Goal: Task Accomplishment & Management: Use online tool/utility

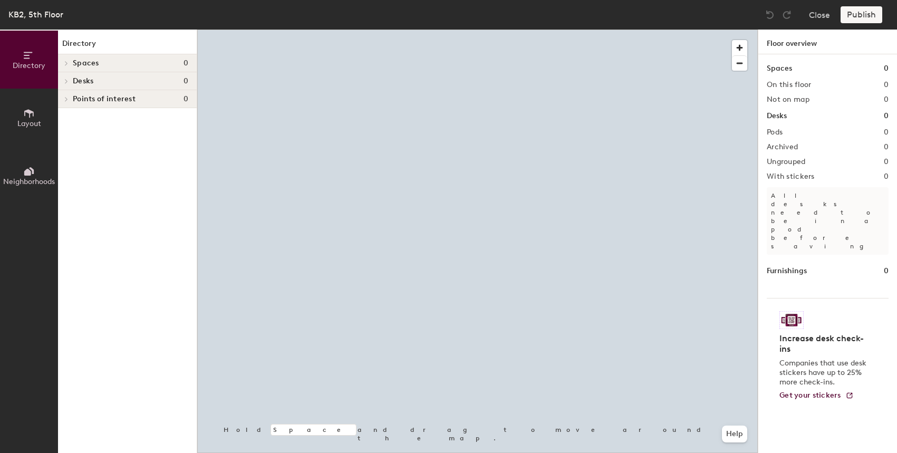
click at [36, 120] on span "Layout" at bounding box center [29, 123] width 24 height 9
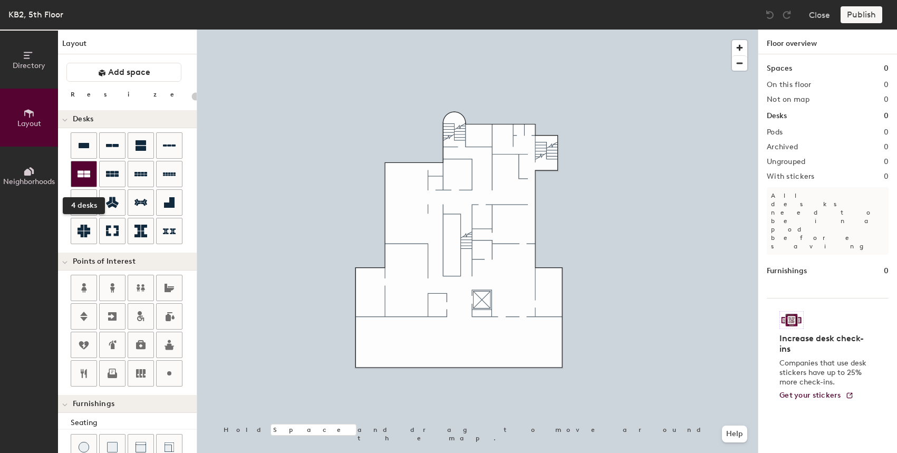
click at [83, 171] on icon at bounding box center [84, 174] width 13 height 13
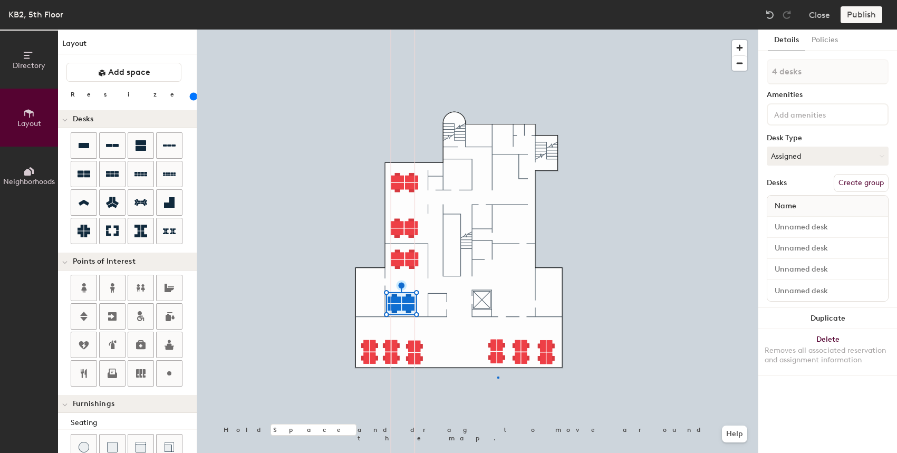
click at [498, 30] on div at bounding box center [477, 30] width 561 height 0
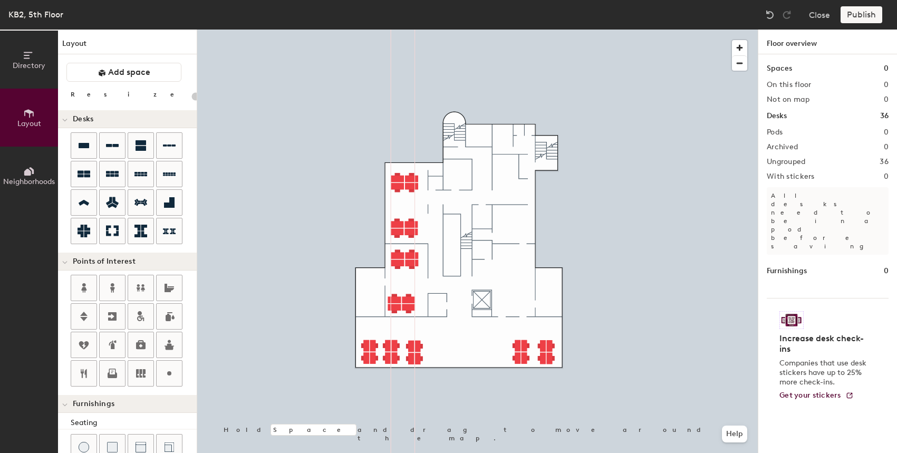
type input "140"
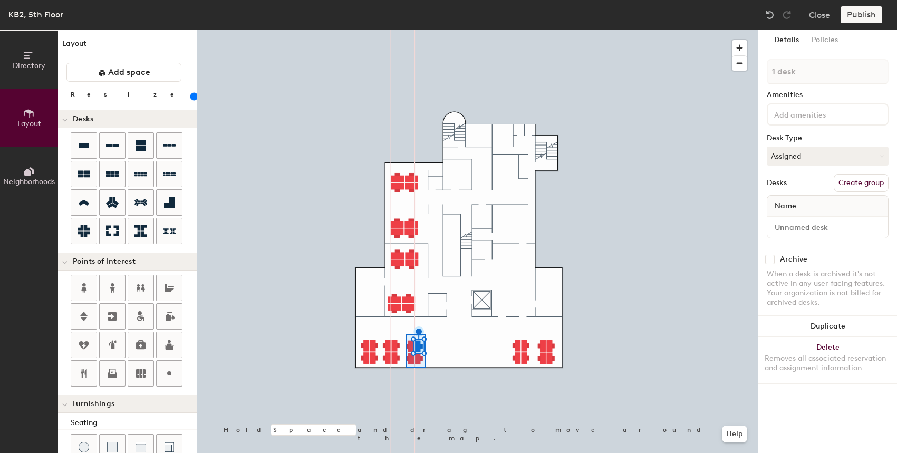
type input "4 desks"
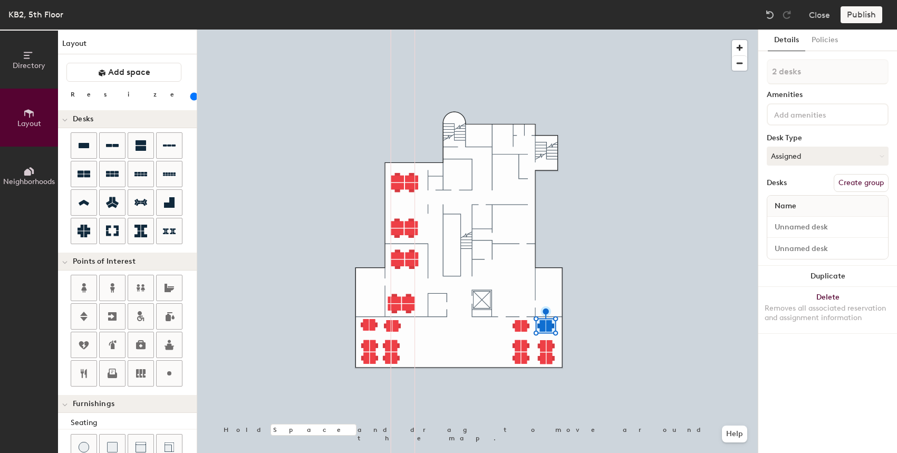
click at [561, 30] on div at bounding box center [477, 30] width 561 height 0
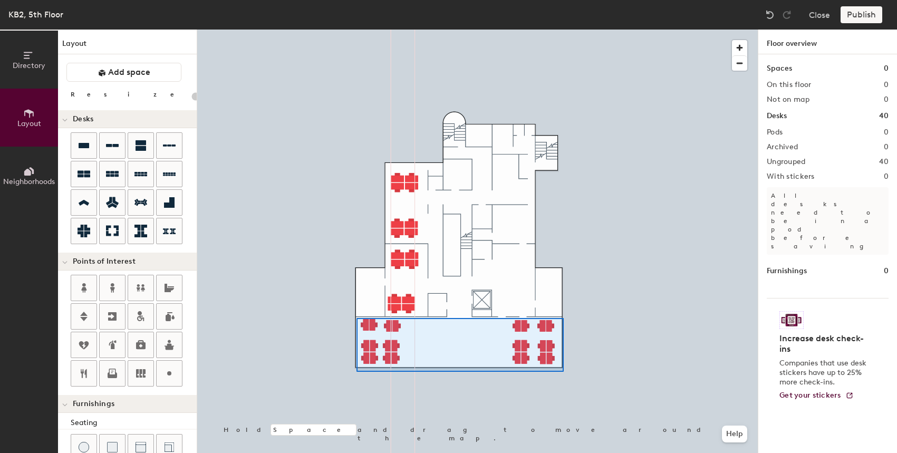
click at [356, 30] on div at bounding box center [477, 30] width 561 height 0
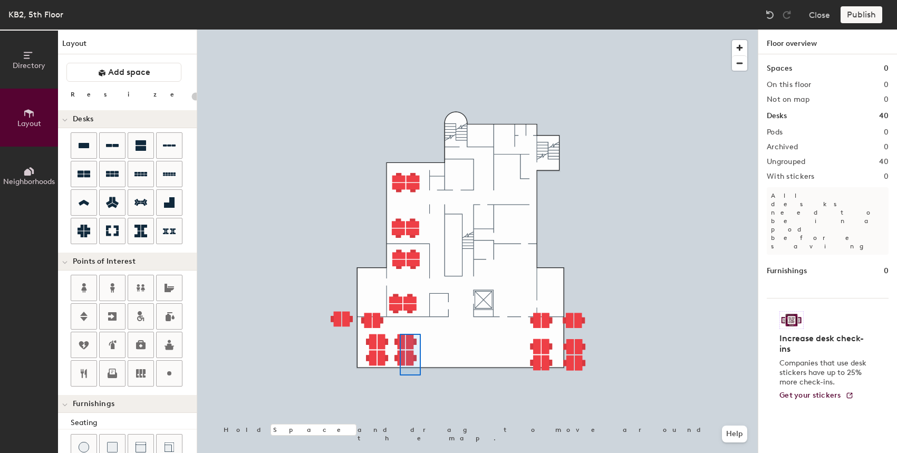
click at [400, 30] on div at bounding box center [477, 30] width 561 height 0
type input "180"
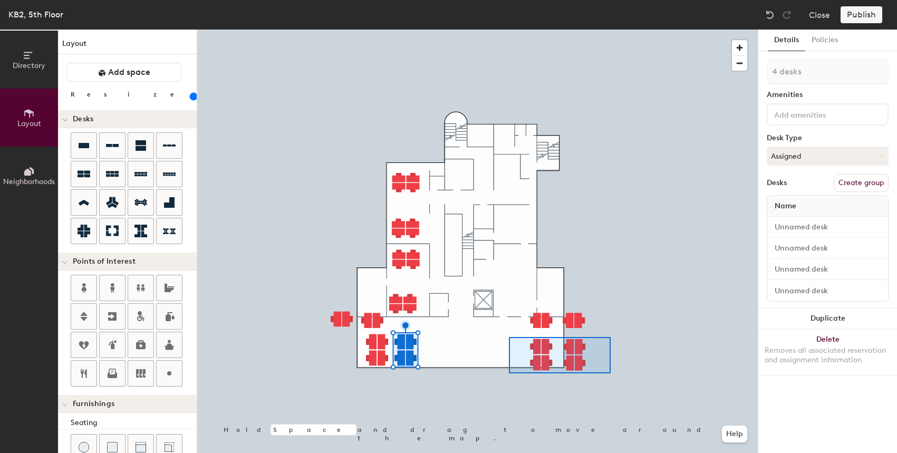
type input "8 desks"
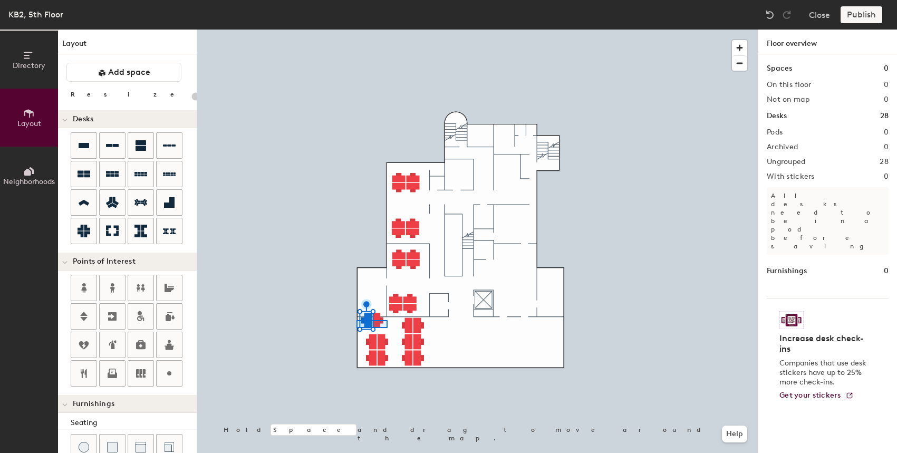
click at [357, 30] on div at bounding box center [477, 30] width 561 height 0
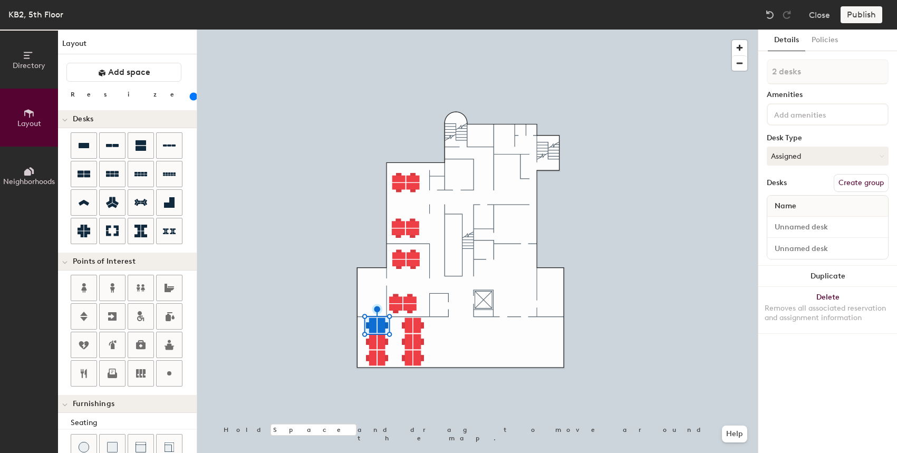
click at [450, 30] on div at bounding box center [477, 30] width 561 height 0
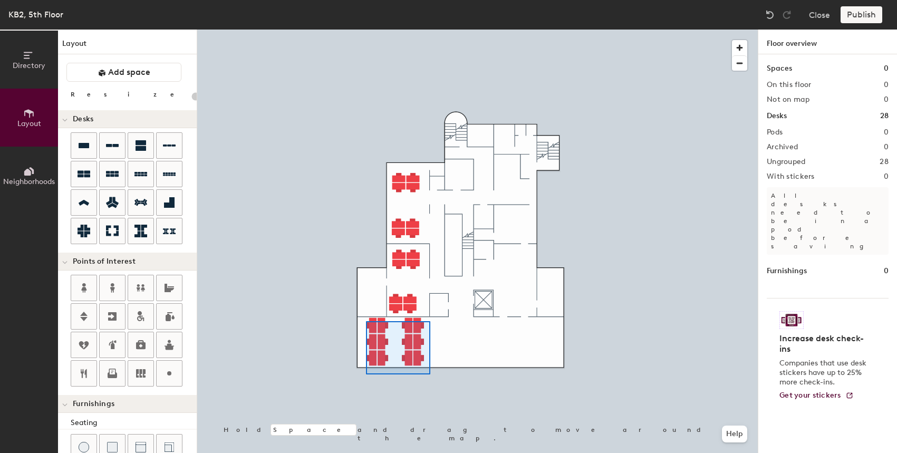
click at [366, 30] on div at bounding box center [477, 30] width 561 height 0
click at [365, 30] on div at bounding box center [477, 30] width 561 height 0
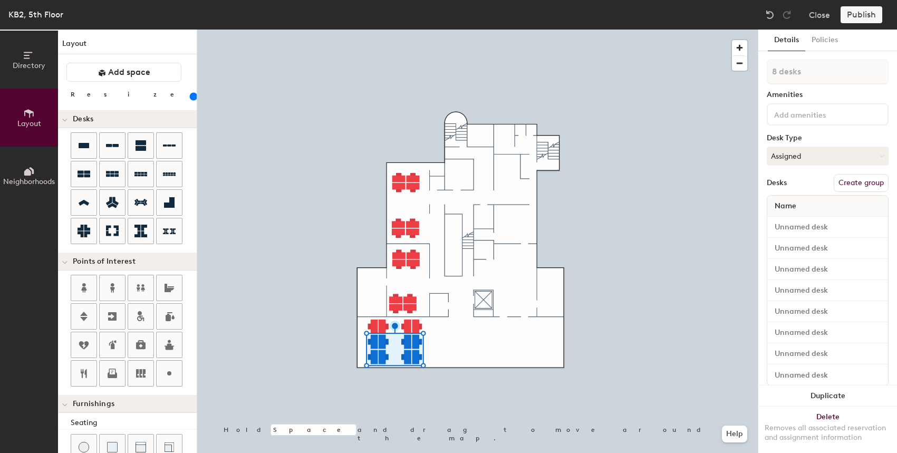
click at [437, 30] on div at bounding box center [477, 30] width 561 height 0
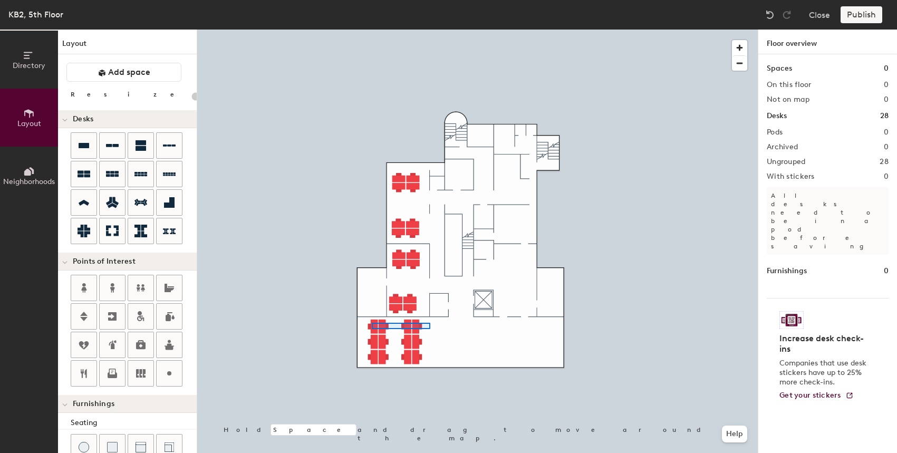
click at [372, 30] on div at bounding box center [477, 30] width 561 height 0
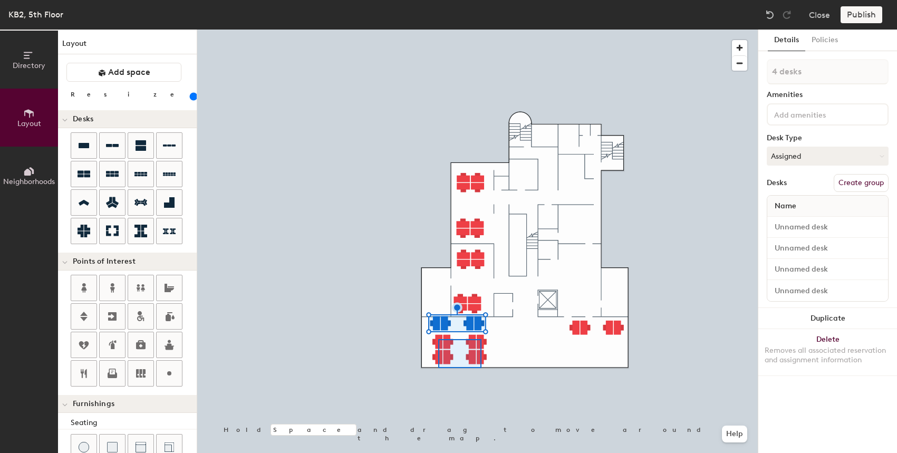
click at [435, 30] on div at bounding box center [477, 30] width 561 height 0
type input "180"
type input "8 desks"
click at [578, 30] on div at bounding box center [477, 30] width 561 height 0
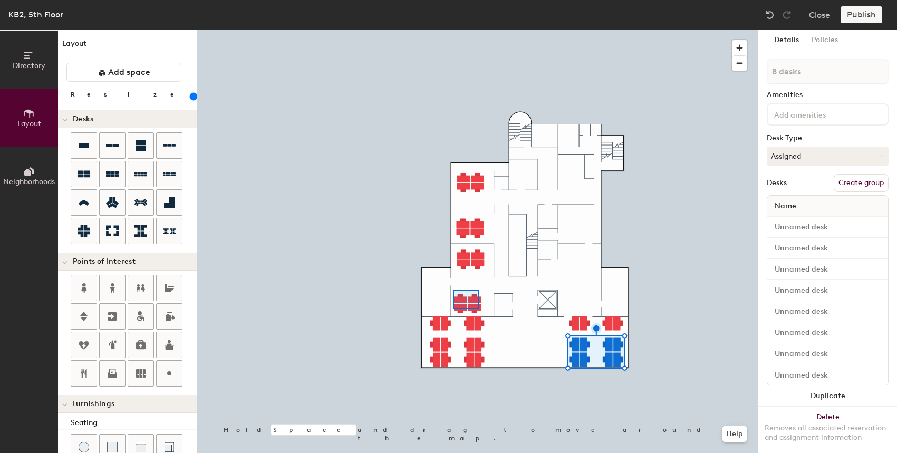
type input "160"
type input "4 desks"
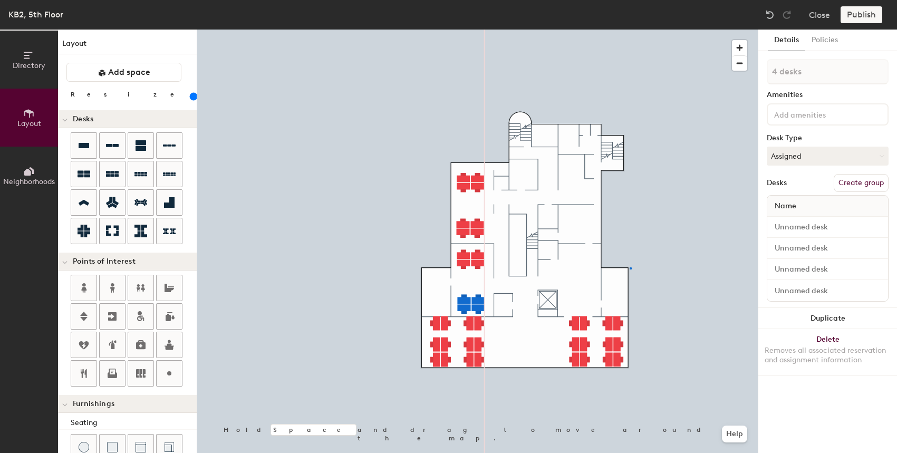
click at [630, 30] on div at bounding box center [477, 30] width 561 height 0
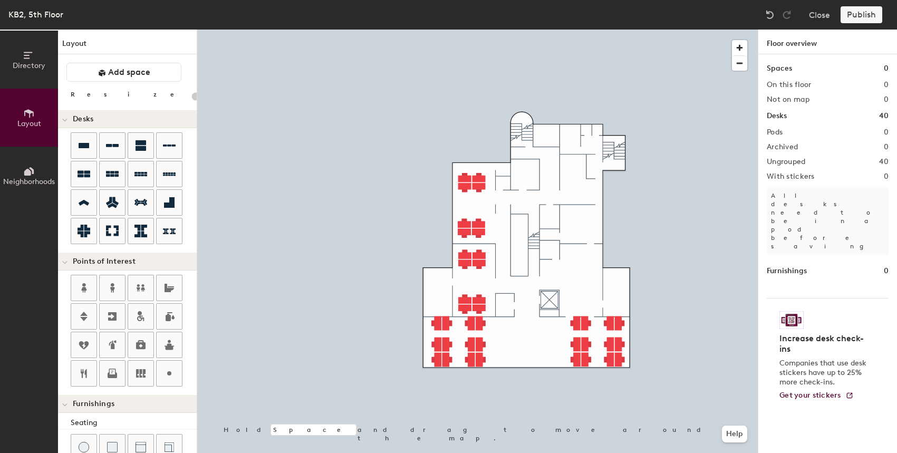
click at [575, 30] on div at bounding box center [477, 30] width 561 height 0
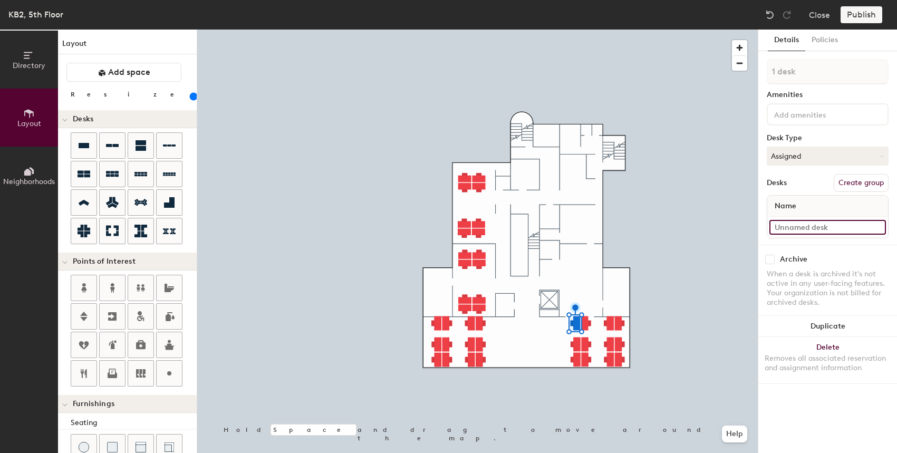
type input "180"
click at [798, 228] on input at bounding box center [827, 227] width 117 height 15
type input "5"
type input "180"
type input "5.1"
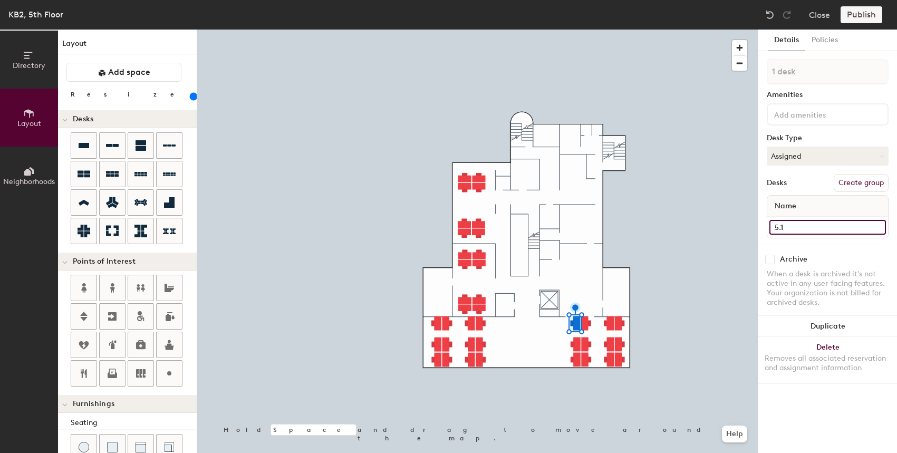
type input "180"
type input "5.1"
click at [589, 30] on div at bounding box center [477, 30] width 561 height 0
click at [791, 228] on input at bounding box center [827, 227] width 117 height 15
type input "180"
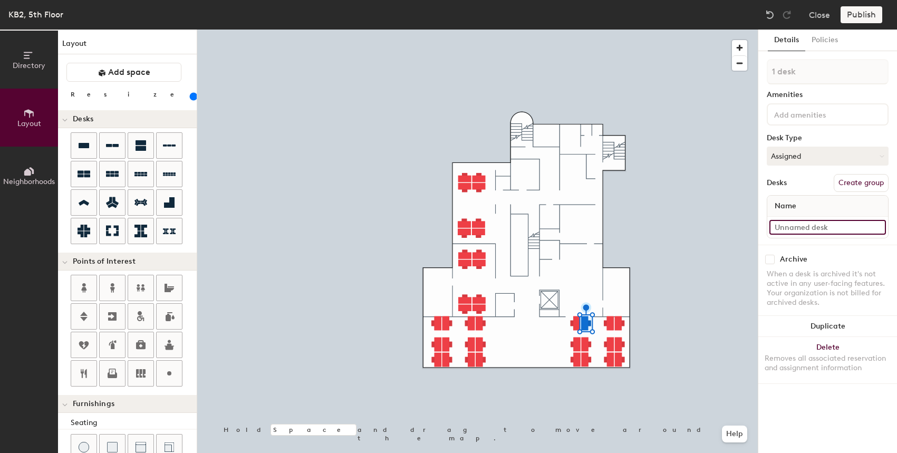
type input "5"
type input "180"
type input "5,"
type input "180"
type input "5"
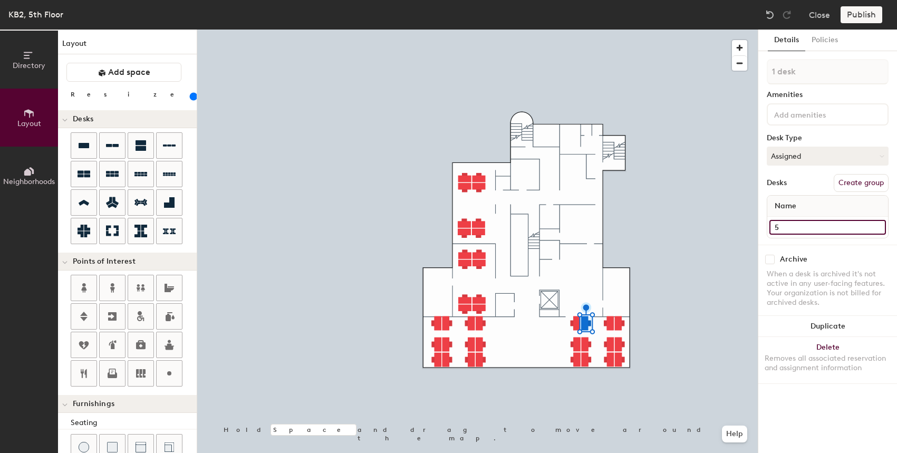
type input "180"
type input "5.2"
type input "180"
type input "5.2"
type input "180"
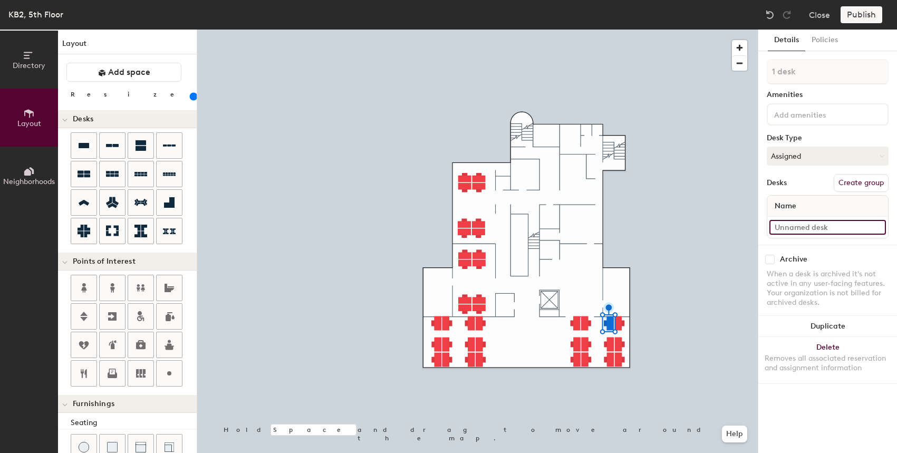
click at [797, 224] on input at bounding box center [827, 227] width 117 height 15
paste input "5.2"
type input "5.2"
type input "180"
type input "5."
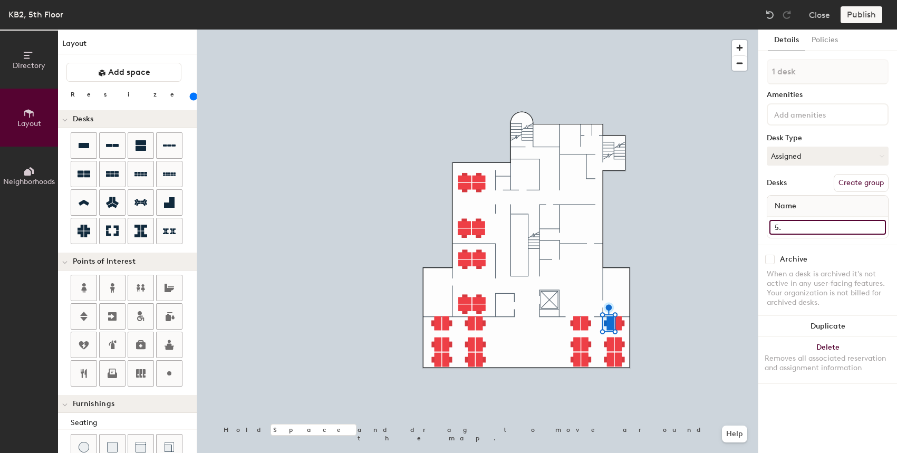
type input "180"
type input "5.3"
type input "180"
type input "5.3"
click at [789, 225] on input at bounding box center [827, 227] width 117 height 15
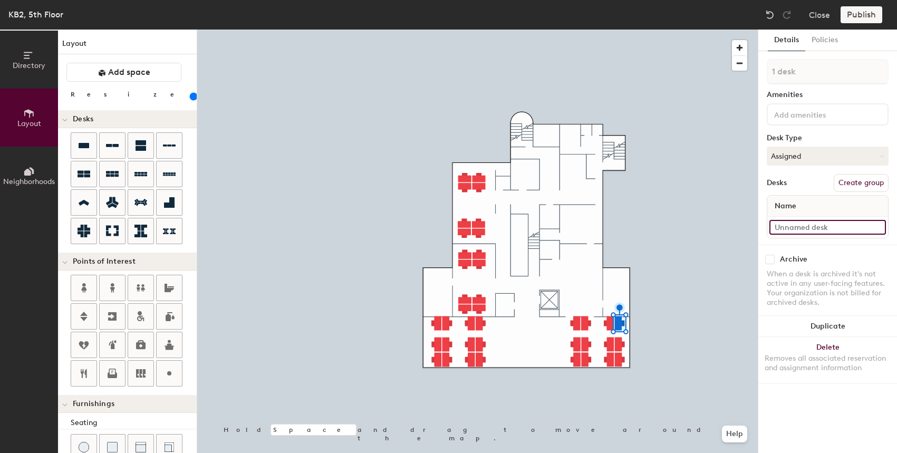
type input "180"
paste input "5.2"
type input "5.2"
type input "180"
type input "5."
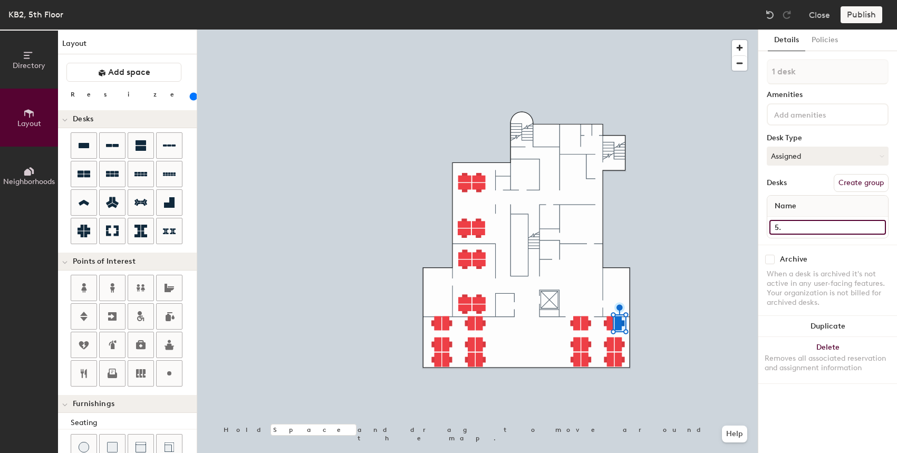
type input "180"
type input "5.4"
type input "180"
type input "5.4"
type input "180"
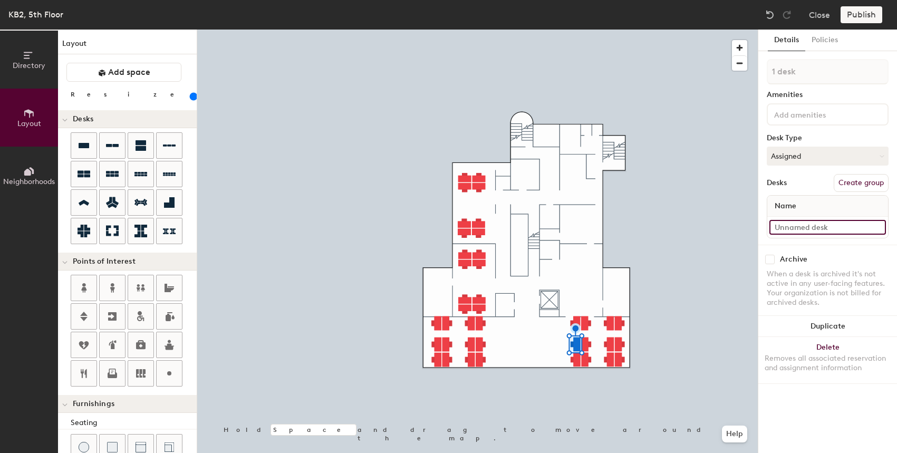
click at [791, 227] on input at bounding box center [827, 227] width 117 height 15
paste input "5.2"
type input "5.2"
type input "180"
type input "5."
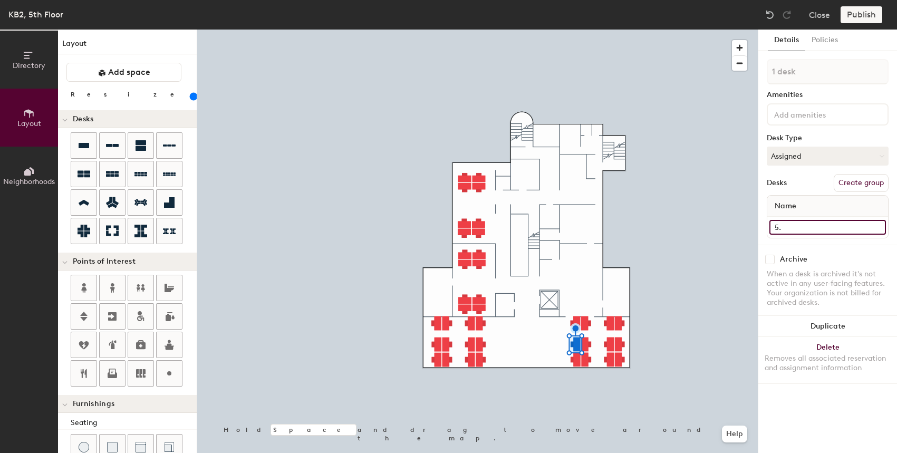
type input "180"
type input "5.5"
type input "180"
type input "5.5"
click at [574, 30] on div at bounding box center [477, 30] width 561 height 0
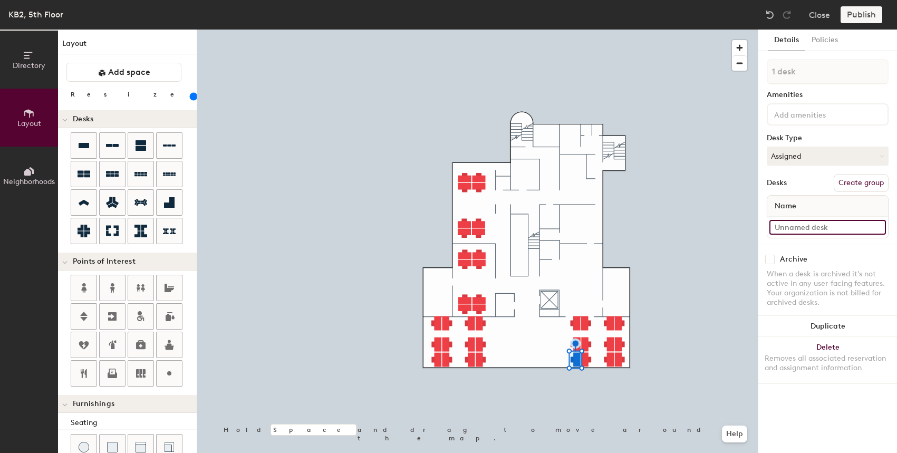
type input "180"
click at [795, 226] on input at bounding box center [827, 227] width 117 height 15
paste input "5.2"
type input "5.2"
type input "180"
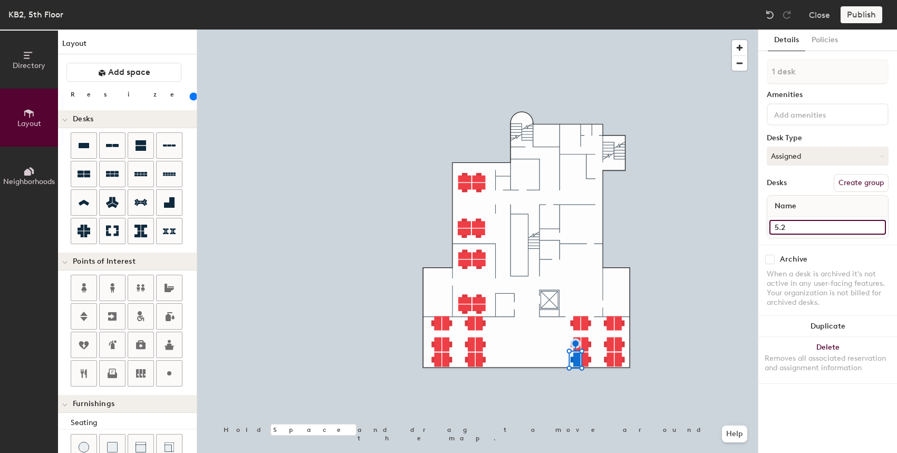
type input "5."
type input "180"
type input "5.6"
type input "180"
type input "5.6"
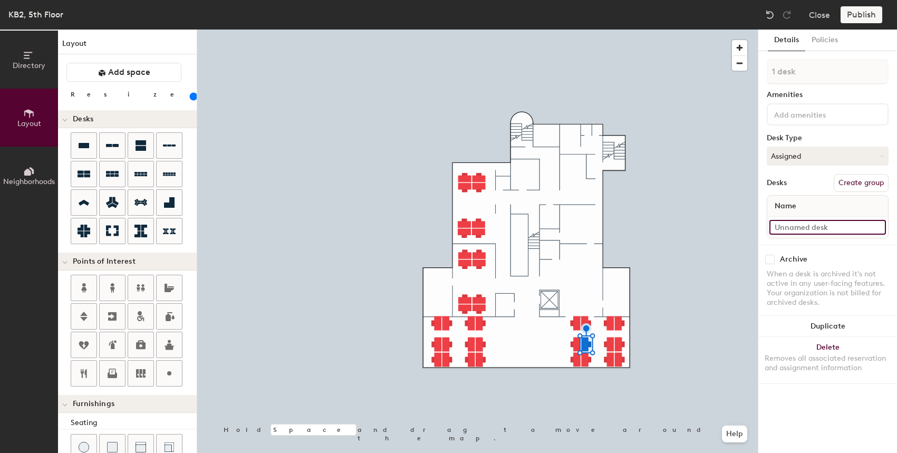
type input "180"
click at [834, 228] on input at bounding box center [827, 227] width 117 height 15
paste input "5.2"
type input "5.2"
type input "180"
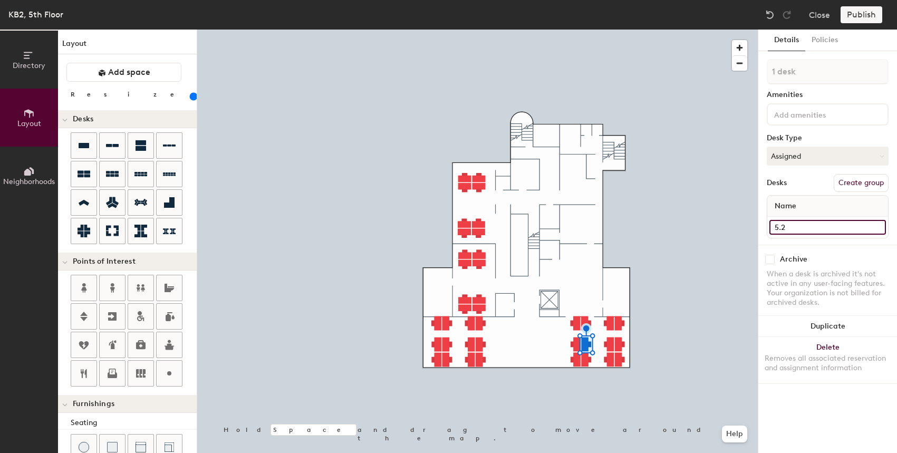
type input "5."
type input "180"
type input "5.7"
type input "180"
type input "5.7"
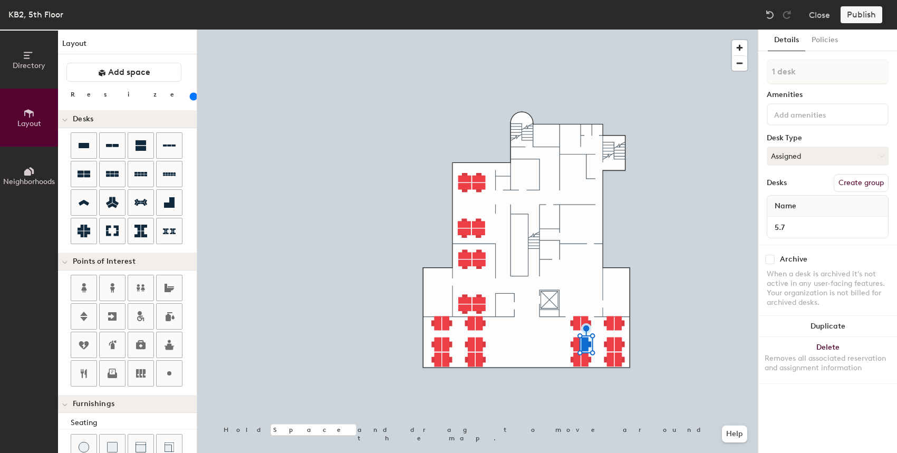
click at [586, 30] on div at bounding box center [477, 30] width 561 height 0
click at [802, 218] on div at bounding box center [827, 227] width 121 height 21
type input "180"
click at [802, 225] on input at bounding box center [827, 227] width 117 height 15
paste input "5.2"
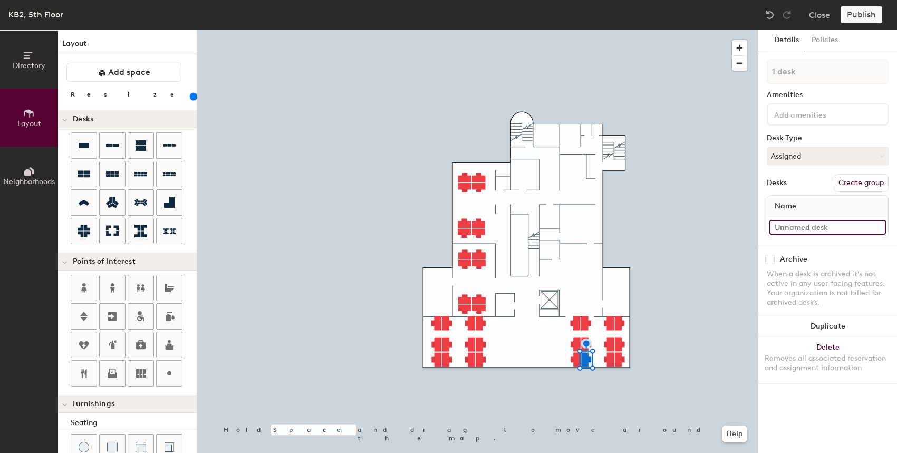
type input "5.2"
type input "180"
type input "5."
type input "180"
type input "5.8"
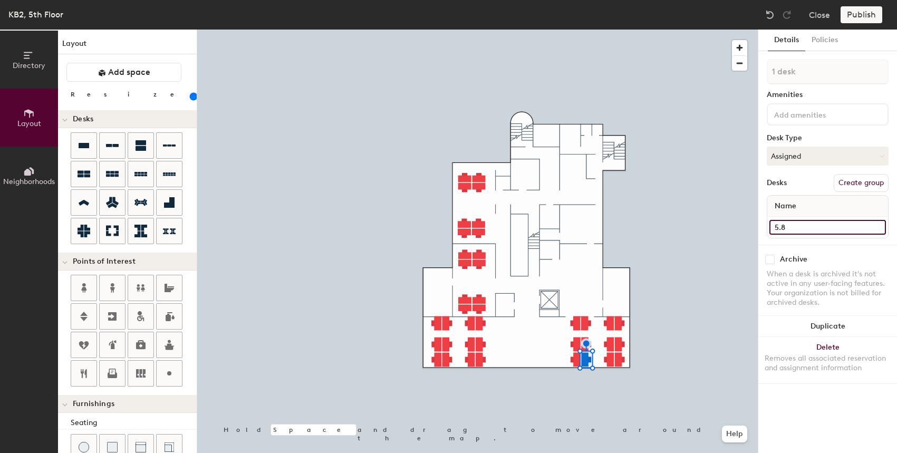
type input "180"
type input "5.8"
click at [609, 30] on div at bounding box center [477, 30] width 561 height 0
click at [815, 233] on input at bounding box center [827, 227] width 117 height 15
type input "180"
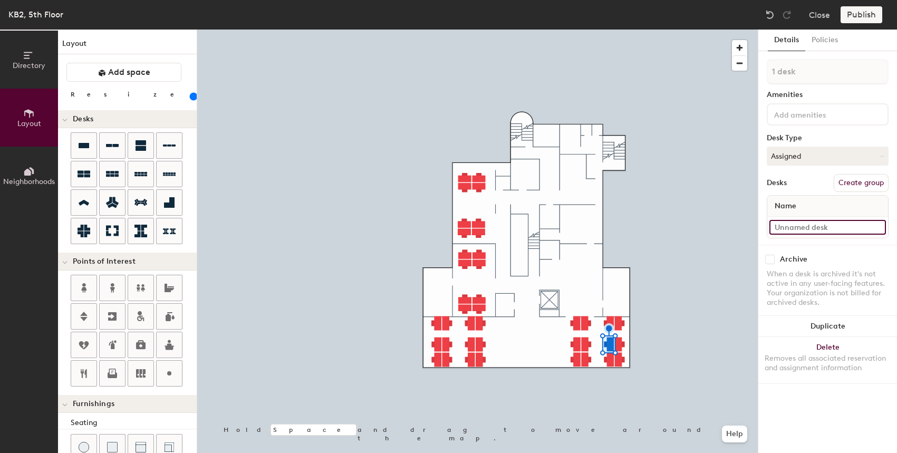
paste input "5.2"
type input "5.2"
type input "180"
type input "5."
type input "180"
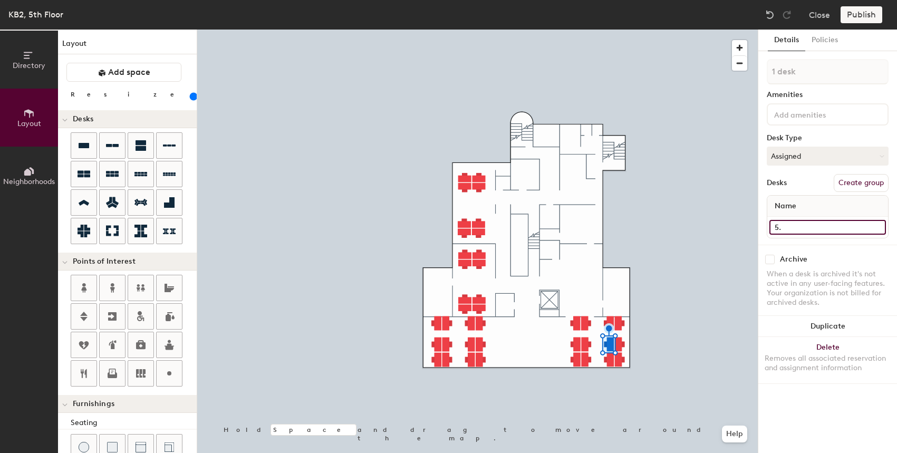
type input "5.9"
type input "180"
type input "5.9"
type input "180"
click at [801, 229] on input at bounding box center [827, 227] width 117 height 15
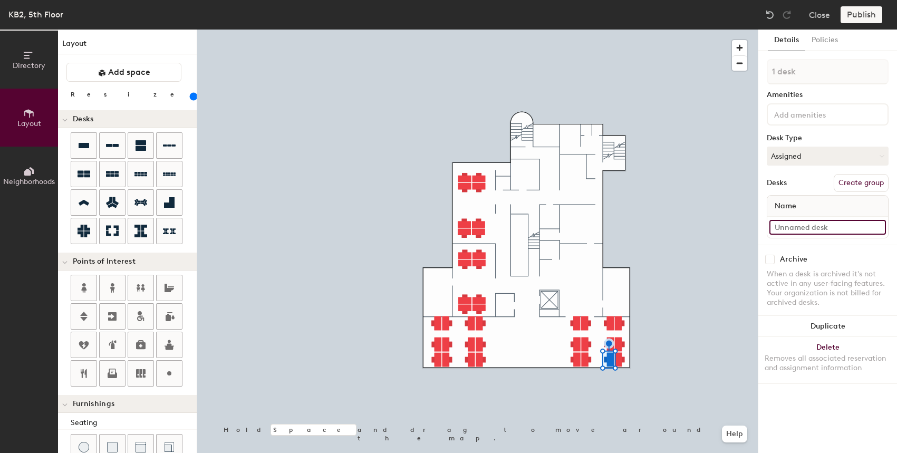
paste input "5.2"
type input "5.2"
type input "180"
type input "5."
type input "180"
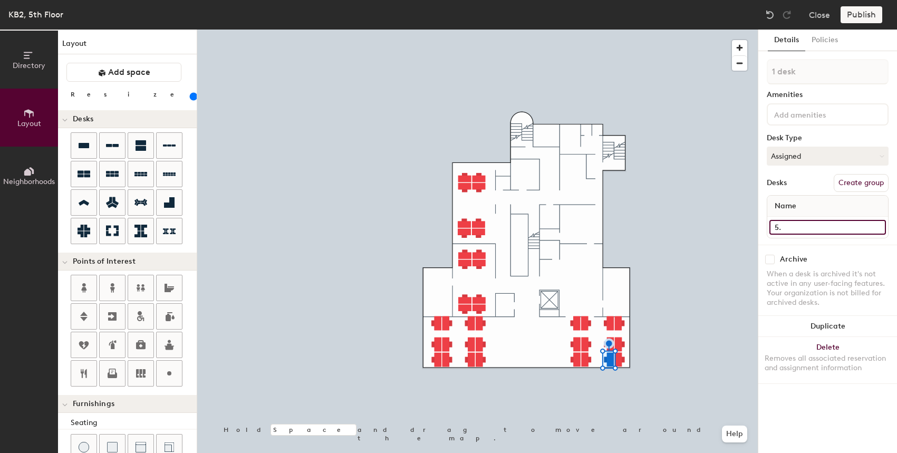
type input "5.1"
type input "180"
type input "5.10"
type input "180"
click at [756, 228] on div "Directory Layout Neighborhoods Layout Add space Resize Desks Points of Interest…" at bounding box center [448, 241] width 897 height 423
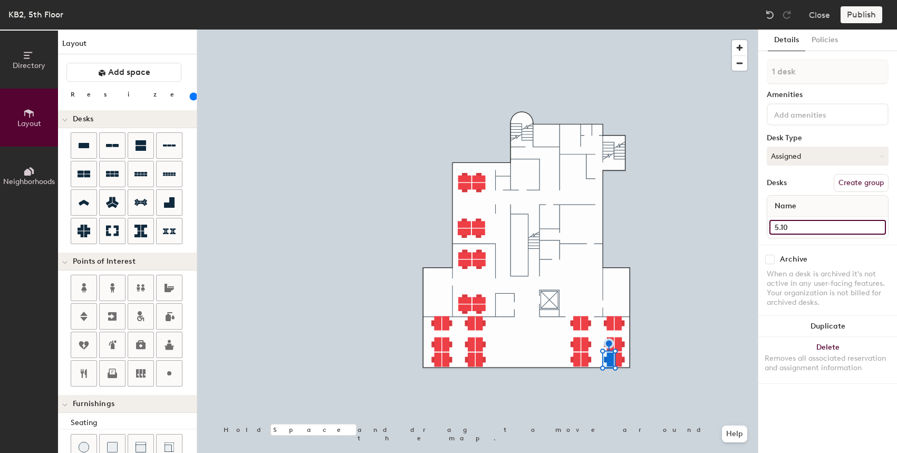
type input "5.10"
click at [799, 231] on input at bounding box center [827, 227] width 117 height 15
type input "180"
paste input "5.10"
type input "5.10"
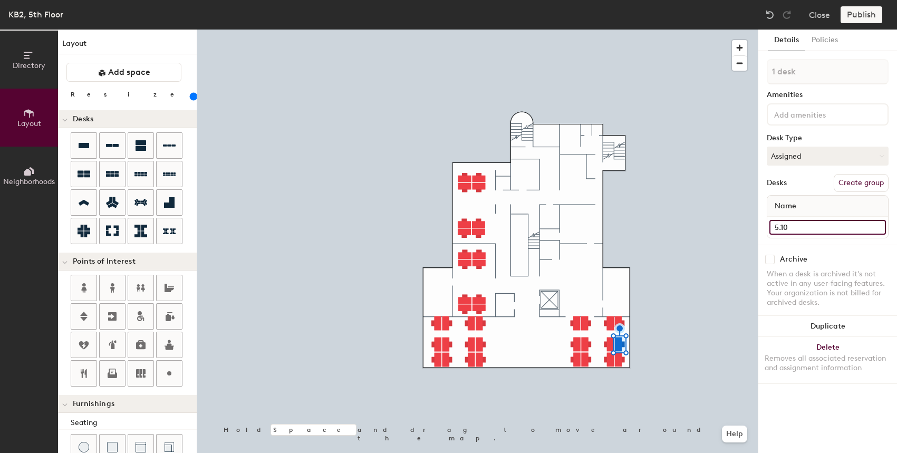
type input "180"
type input "5.1"
type input "180"
type input "5.11"
type input "180"
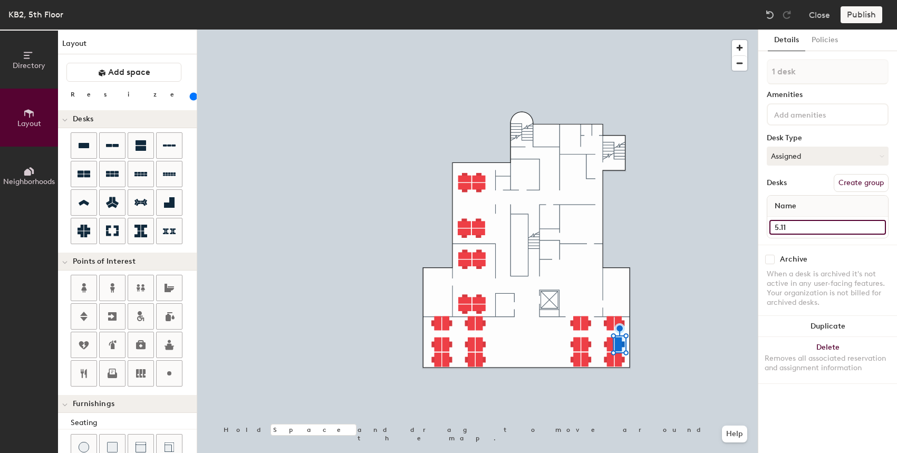
type input "5.11"
click at [809, 234] on input at bounding box center [827, 227] width 117 height 15
type input "180"
paste input "5.10"
type input "5.10"
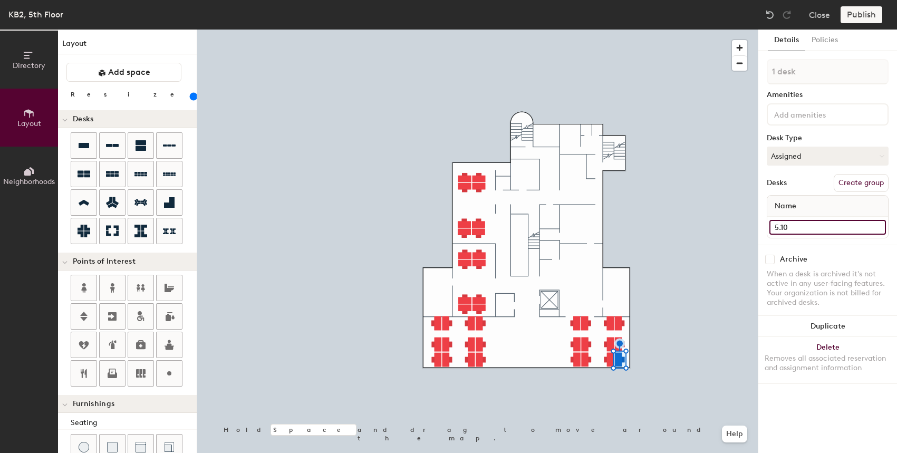
type input "180"
type input "5.1"
type input "180"
type input "5.12"
type input "180"
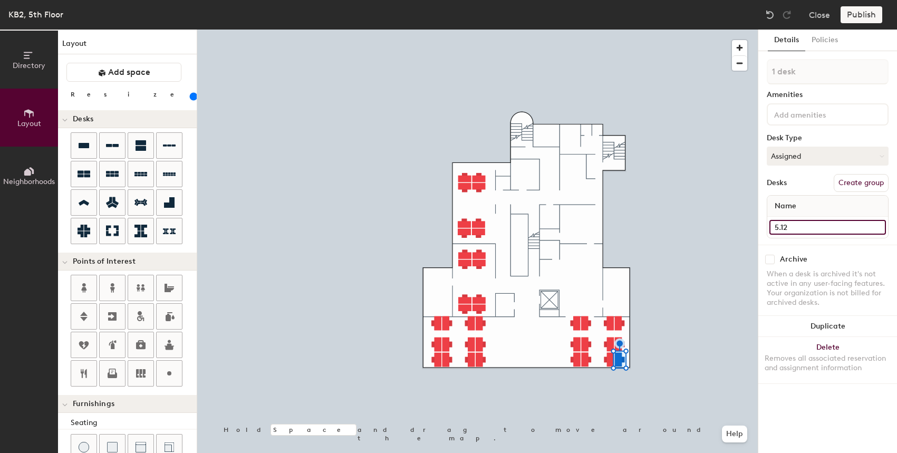
type input "5.12"
type input "180"
click at [820, 228] on input at bounding box center [827, 227] width 117 height 15
paste input "5.10"
type input "5.10"
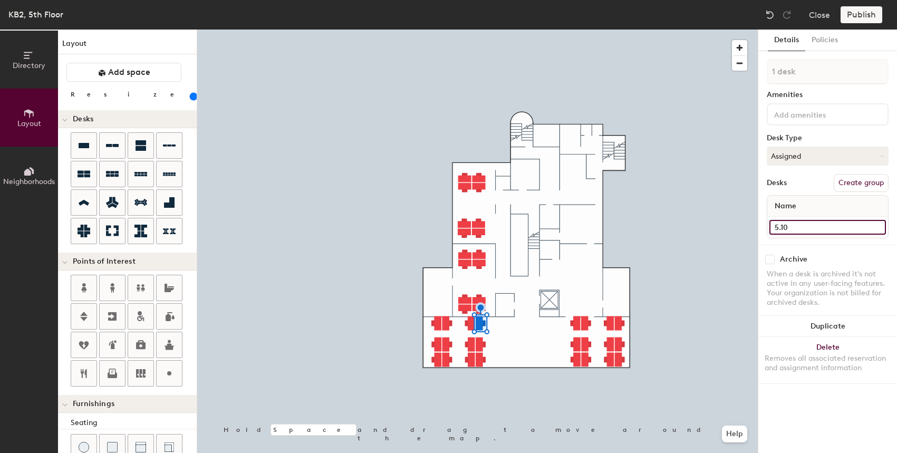
type input "180"
type input "5.1"
type input "180"
type input "5.13"
type input "180"
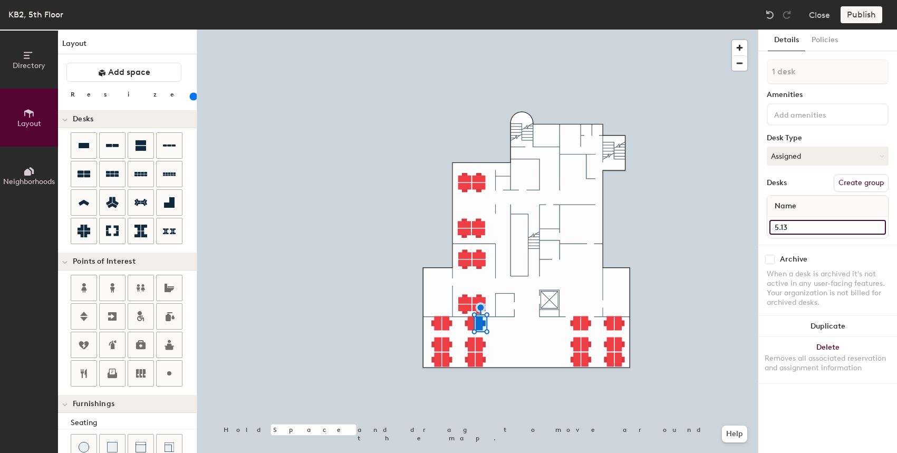
type input "5.13"
click at [820, 223] on input at bounding box center [827, 227] width 117 height 15
type input "180"
paste input "5.10"
type input "5.10"
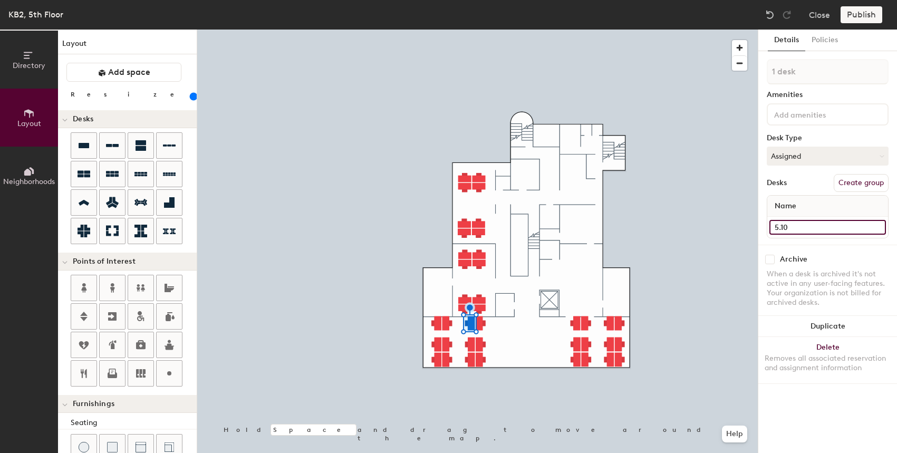
type input "180"
type input "5.1"
type input "180"
type input "5.14"
type input "180"
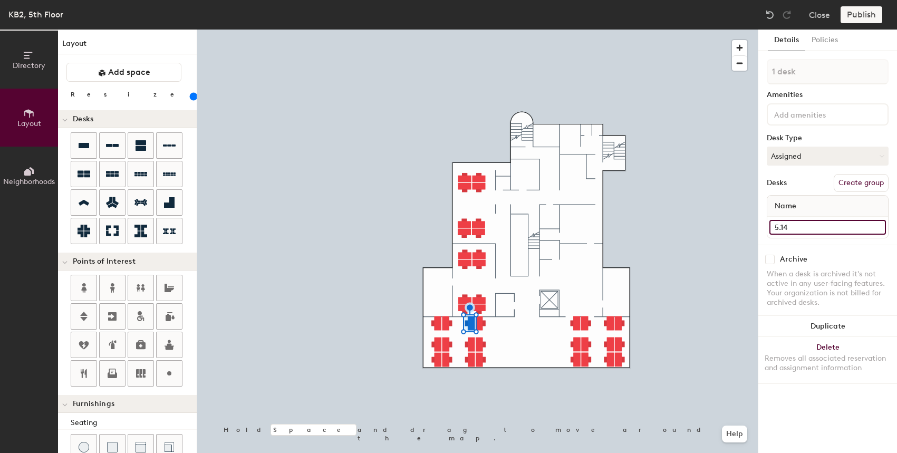
type input "5.14"
click at [445, 30] on div at bounding box center [477, 30] width 561 height 0
type input "180"
click at [812, 230] on input at bounding box center [827, 227] width 117 height 15
paste input "5.10"
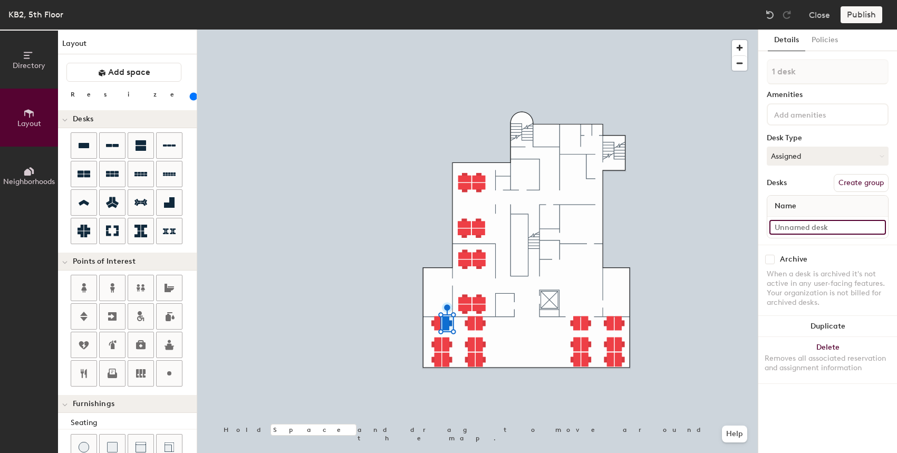
type input "5.10"
type input "180"
type input "5.1"
type input "180"
type input "5.15"
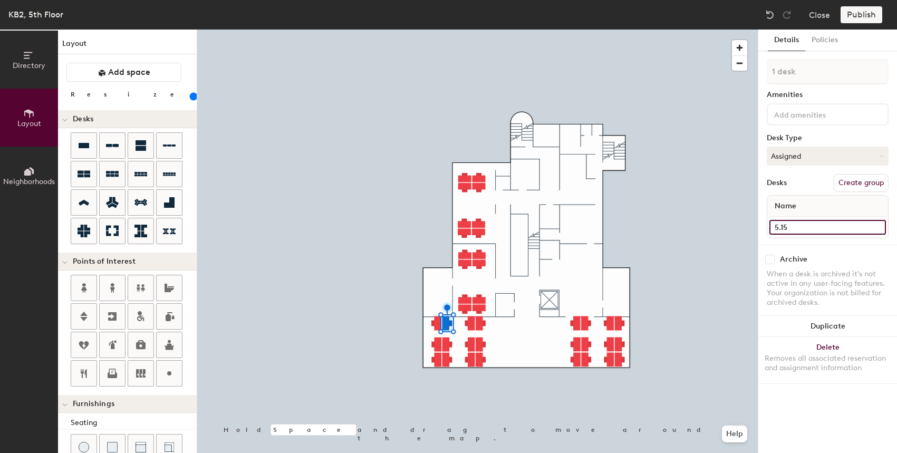
type input "180"
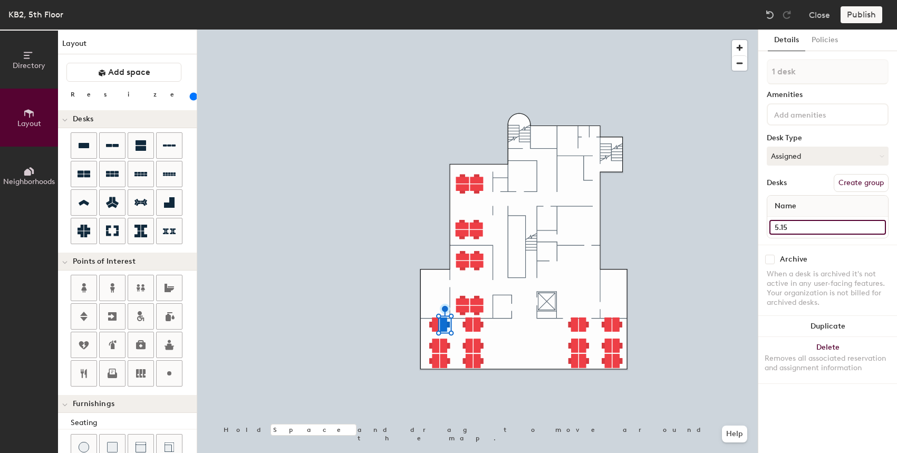
type input "5.15"
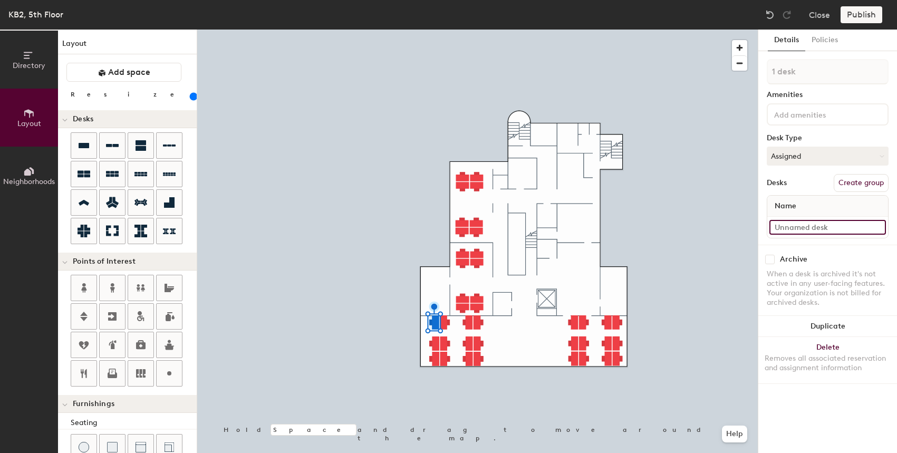
type input "180"
click at [795, 229] on input at bounding box center [827, 227] width 117 height 15
paste input "5.10"
type input "5.10"
type input "180"
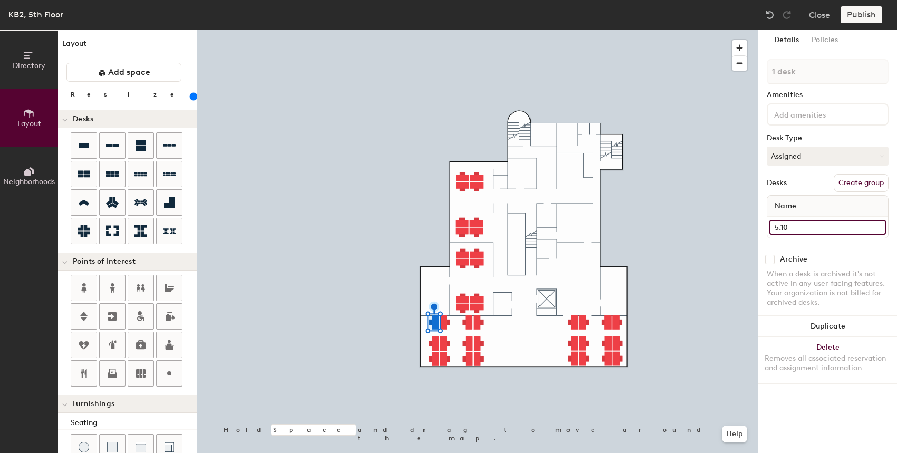
type input "5.1"
type input "180"
type input "5.16"
type input "180"
type input "5.16"
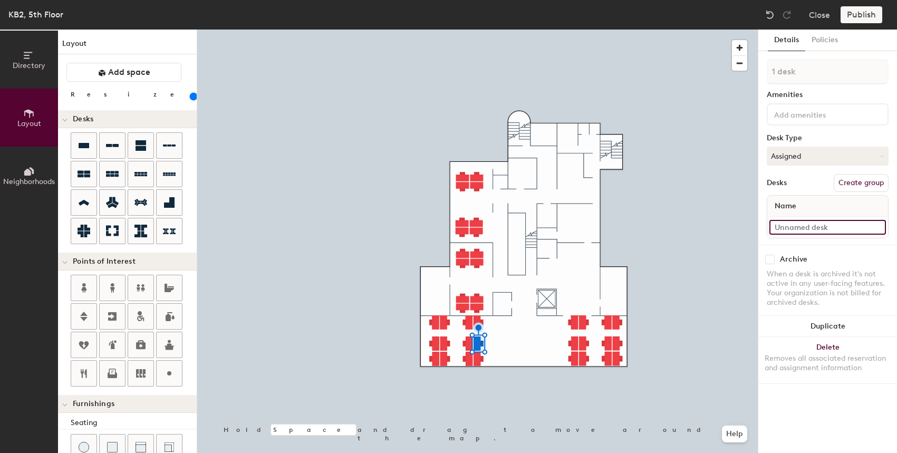
type input "180"
click at [794, 221] on input at bounding box center [827, 227] width 117 height 15
paste input "5.10"
type input "5.10"
type input "180"
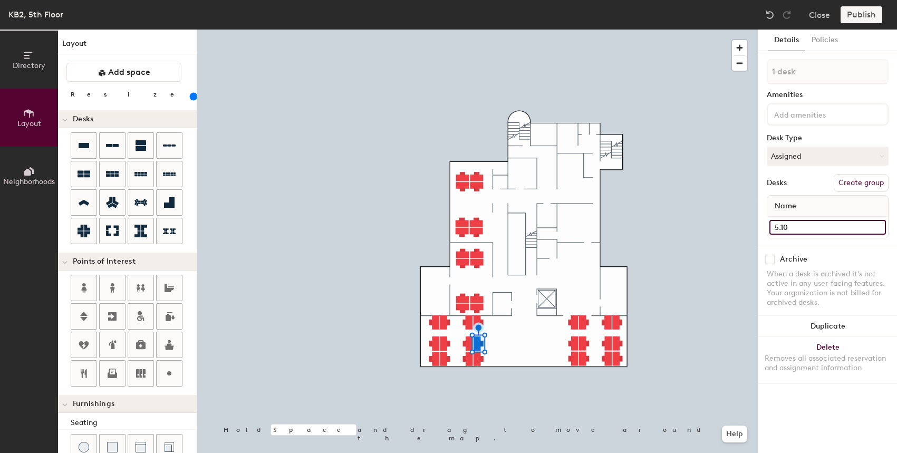
type input "5.1"
type input "180"
type input "5.17"
type input "180"
type input "5.17"
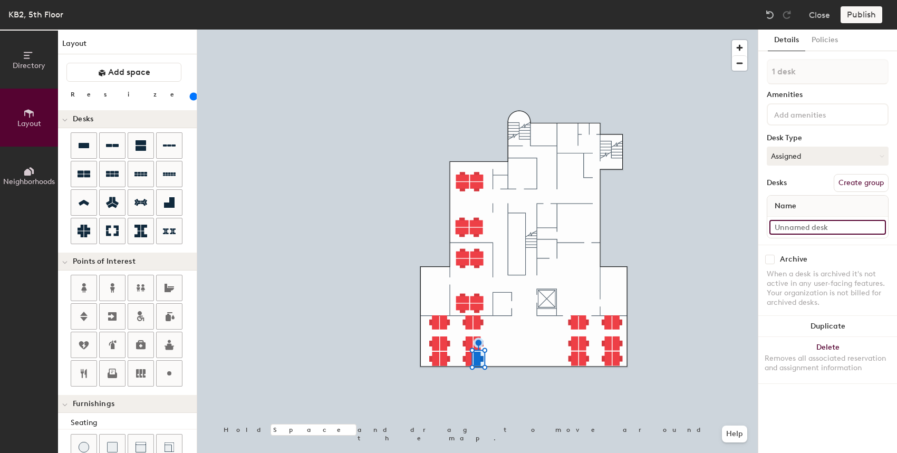
type input "180"
click at [799, 224] on input at bounding box center [827, 227] width 117 height 15
paste input "5.10"
type input "5.10"
type input "180"
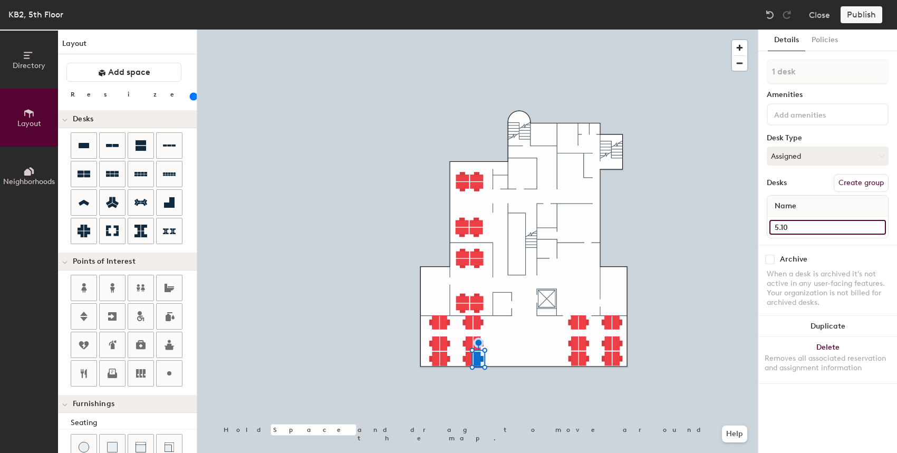
type input "5.1"
type input "180"
type input "5.18"
type input "180"
type input "5.18"
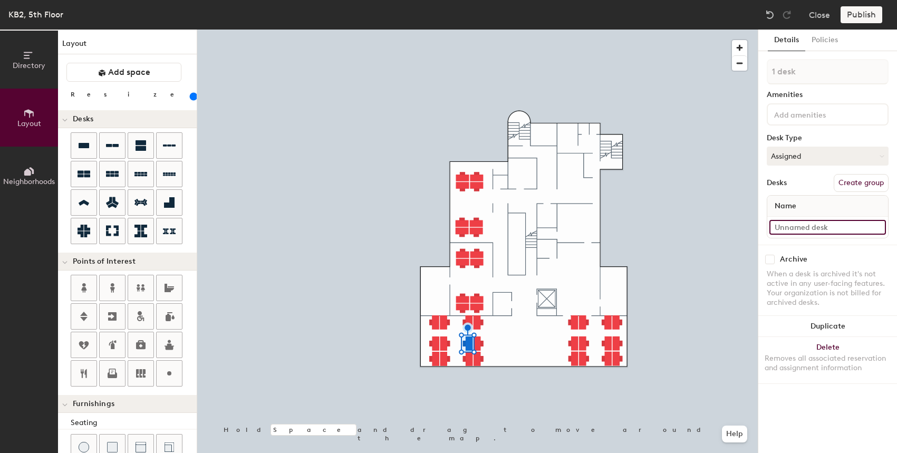
type input "180"
click at [827, 224] on input at bounding box center [827, 227] width 117 height 15
paste input "5.10"
type input "5.10"
type input "180"
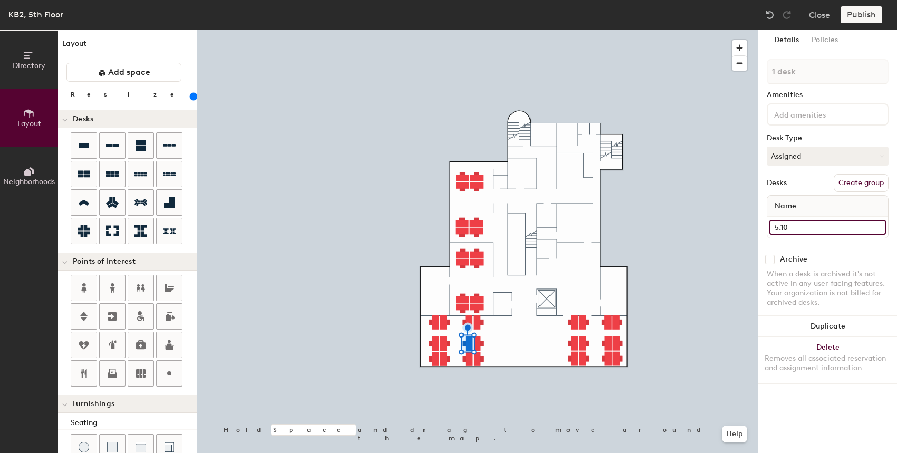
type input "5.1"
type input "180"
type input "5.19"
type input "180"
type input "5.19"
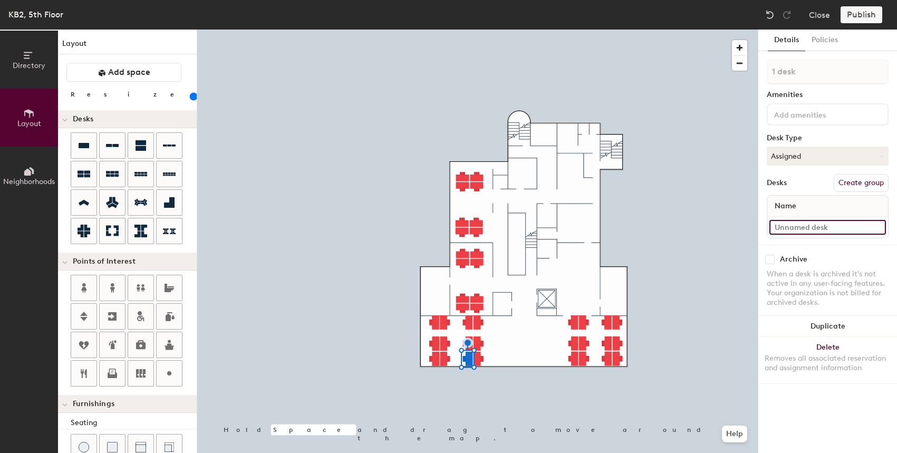
click at [802, 225] on input at bounding box center [827, 227] width 117 height 15
type input "180"
paste input "5.10"
type input "5.10"
type input "180"
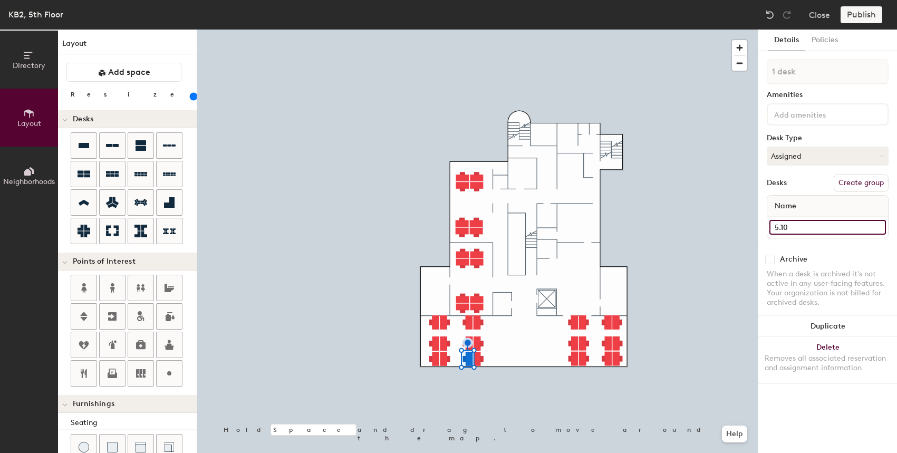
type input "5.1"
type input "180"
type input "5.2"
type input "180"
type input "5.20"
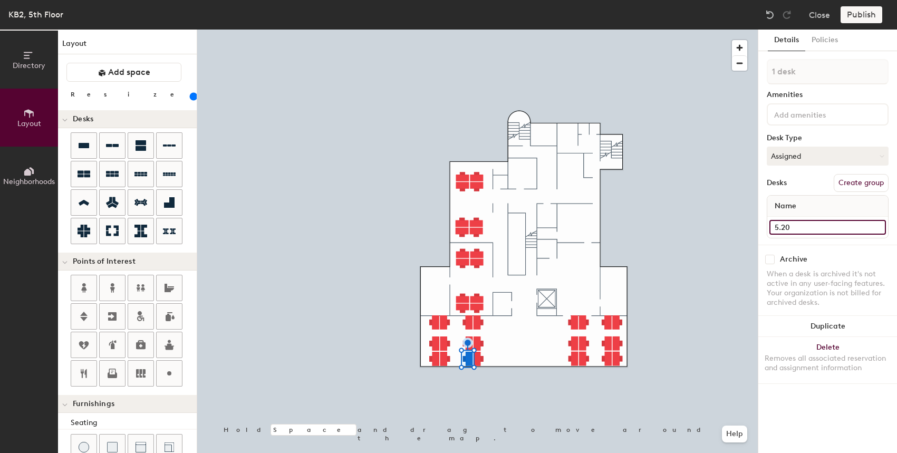
type input "180"
type input "5.20"
click at [443, 30] on div at bounding box center [477, 30] width 561 height 0
type input "180"
click at [800, 227] on input at bounding box center [827, 227] width 117 height 15
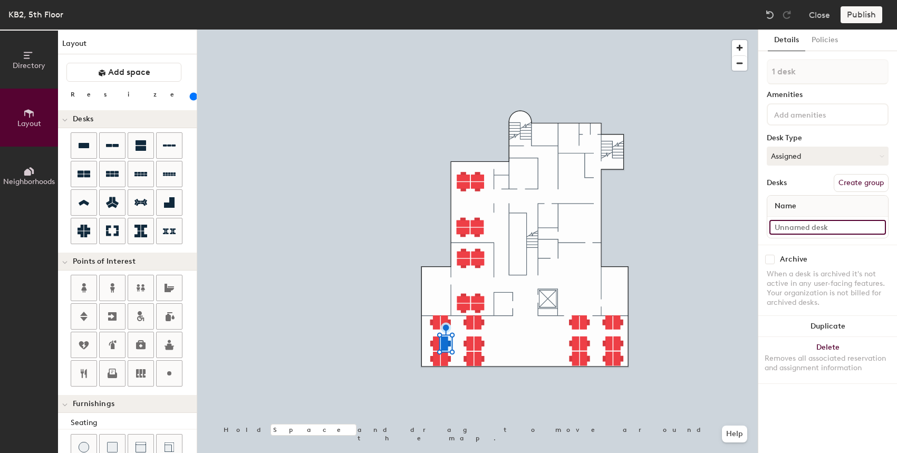
paste input "5.20"
type input "5.20"
type input "180"
type input "5.2"
type input "180"
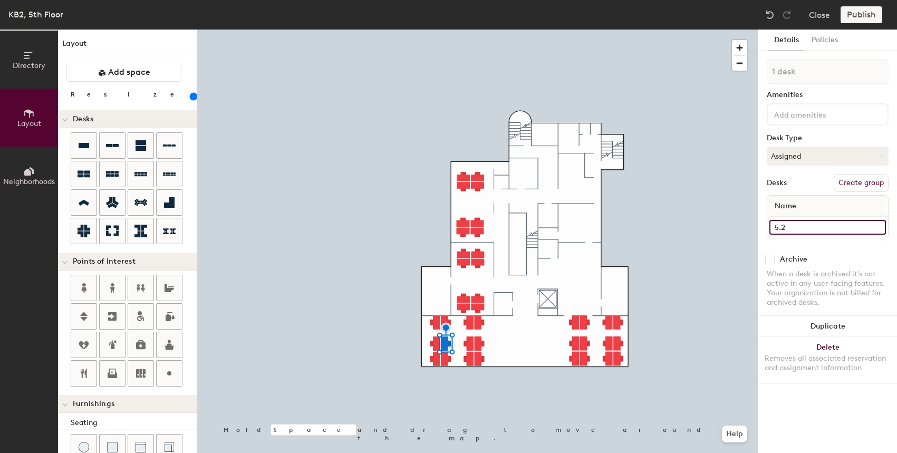
type input "5.21"
type input "180"
type input "5.21"
click at [448, 30] on div at bounding box center [477, 30] width 561 height 0
click at [835, 233] on div at bounding box center [827, 227] width 121 height 21
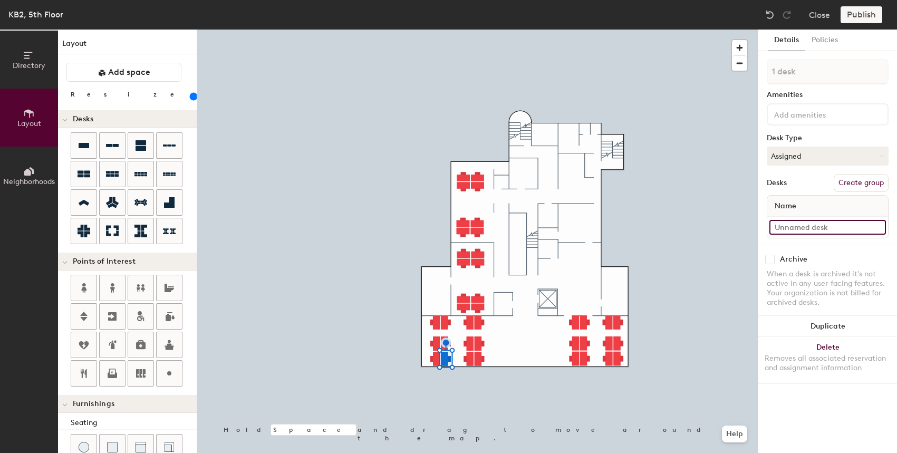
type input "180"
click at [830, 225] on input at bounding box center [827, 227] width 117 height 15
paste input "5.20"
type input "5.20"
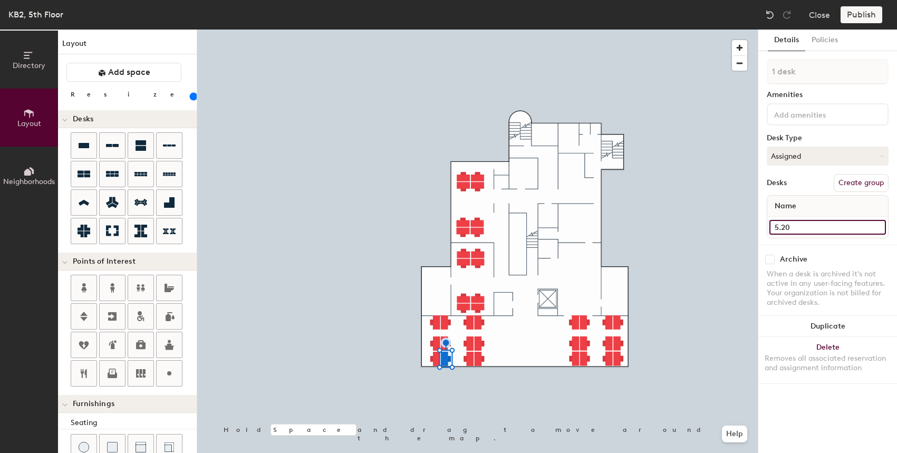
type input "180"
type input "5.2"
type input "180"
type input "5.22"
type input "180"
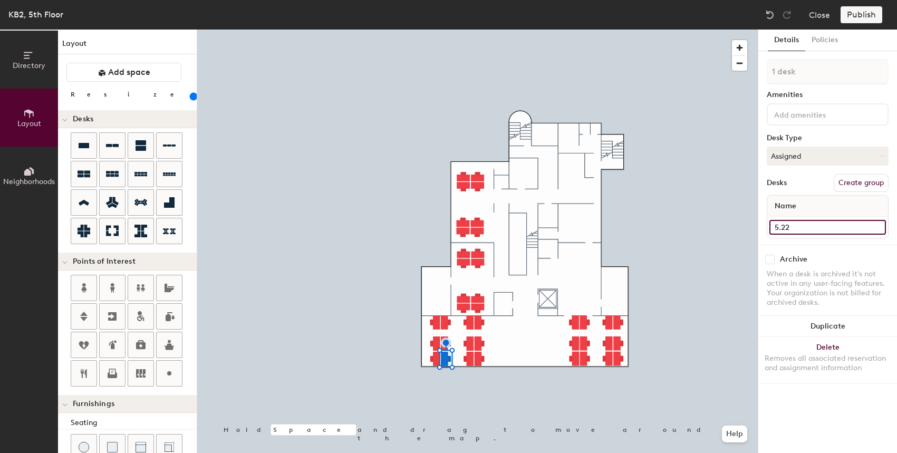
type input "5.22"
click at [437, 30] on div at bounding box center [477, 30] width 561 height 0
type input "180"
click at [823, 227] on input at bounding box center [827, 227] width 117 height 15
paste input "5.20"
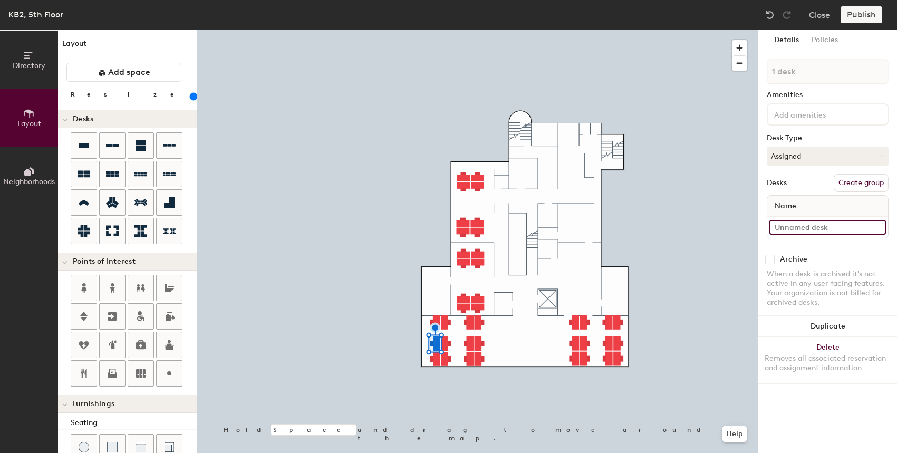
type input "5.20"
type input "180"
type input "5.2"
type input "180"
type input "5.23"
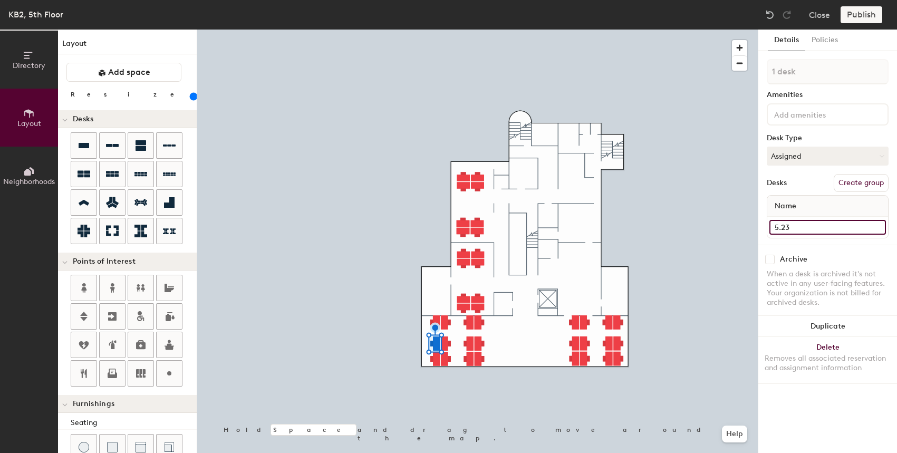
type input "180"
type input "5.23"
type input "180"
click at [786, 228] on input at bounding box center [827, 227] width 117 height 15
paste input "5.20"
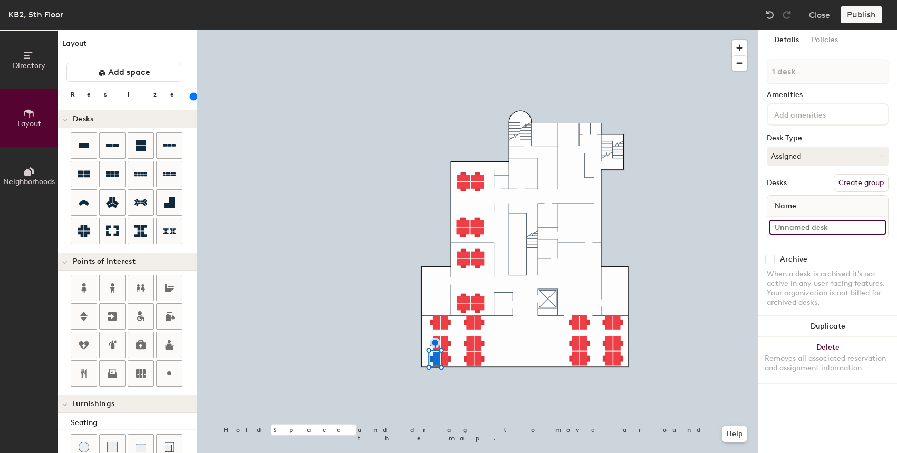
type input "5.20"
type input "180"
type input "5.2"
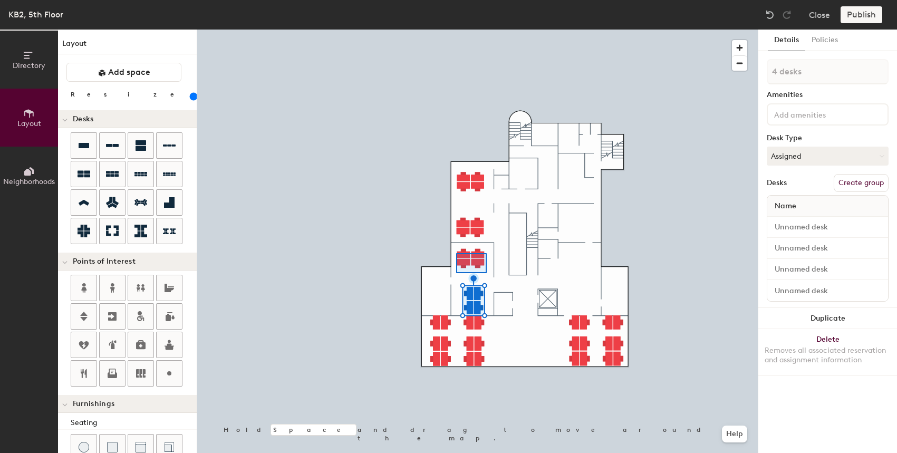
click at [457, 30] on div at bounding box center [477, 30] width 561 height 0
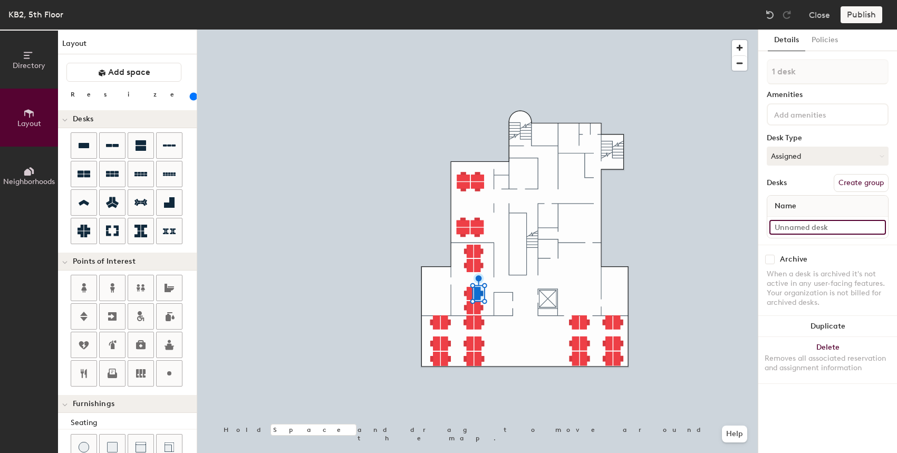
click at [785, 229] on input at bounding box center [827, 227] width 117 height 15
paste input "5.20"
click at [788, 227] on input at bounding box center [827, 227] width 117 height 15
paste input "5.20"
click at [788, 229] on input at bounding box center [827, 227] width 117 height 15
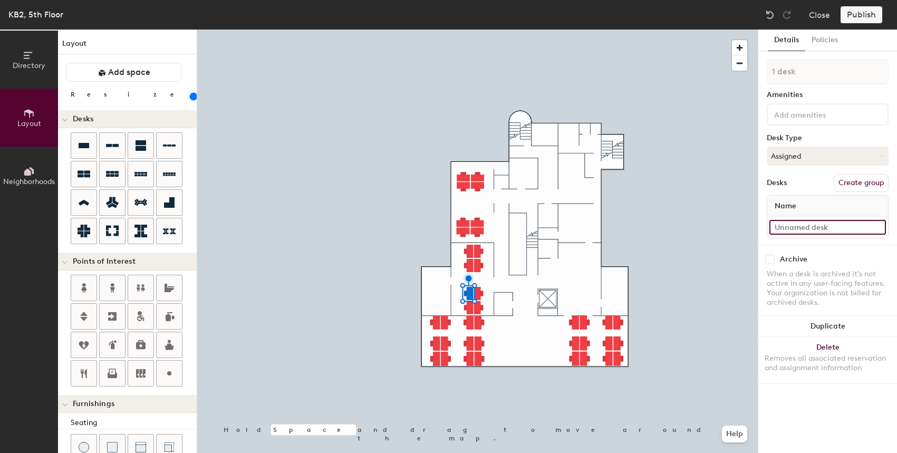
paste input "5.20"
click at [468, 30] on div at bounding box center [477, 30] width 561 height 0
click at [478, 30] on div at bounding box center [477, 30] width 561 height 0
click at [788, 228] on input at bounding box center [827, 227] width 117 height 15
paste input "5.20"
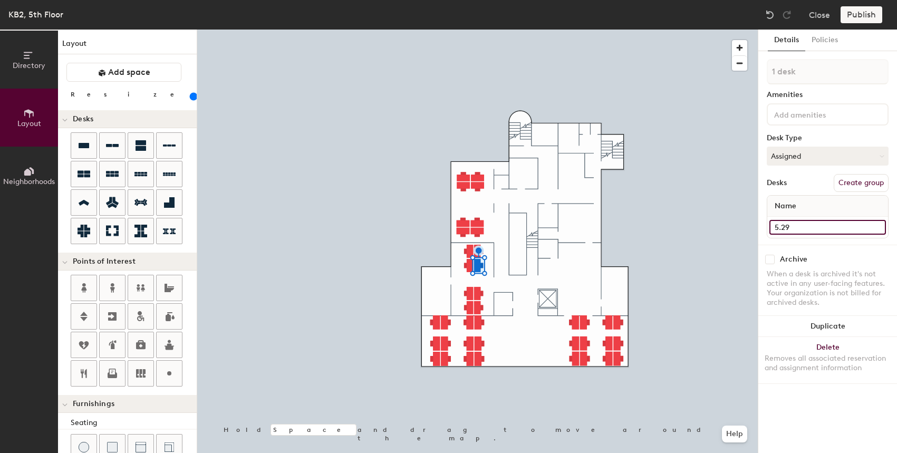
type input "5.29"
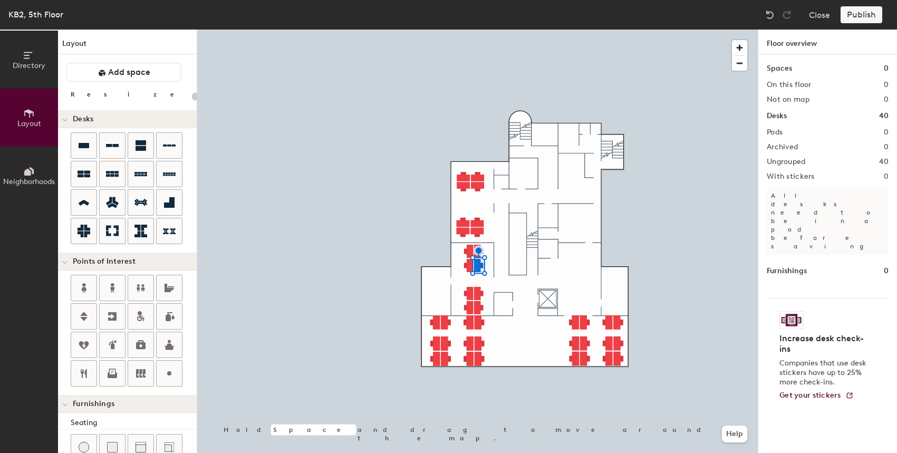
type input "160"
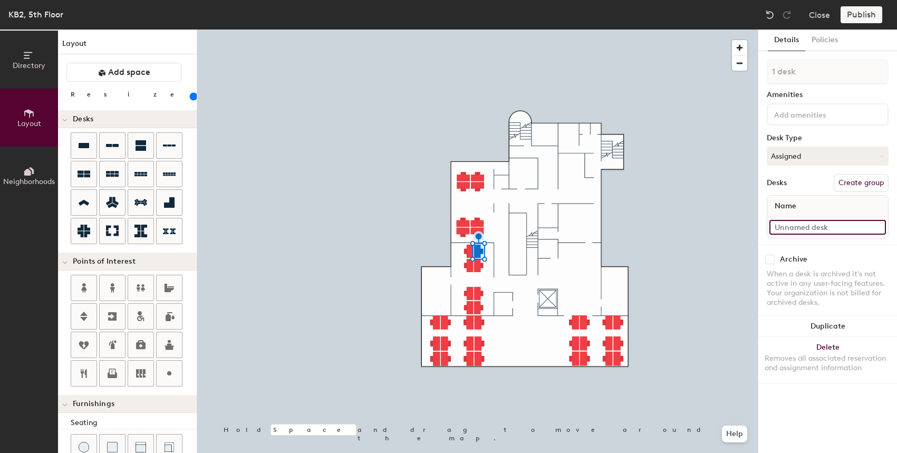
click at [831, 228] on input at bounding box center [827, 227] width 117 height 15
paste input "5.20"
type input "5.30"
paste input "5.30"
type input "5.30"
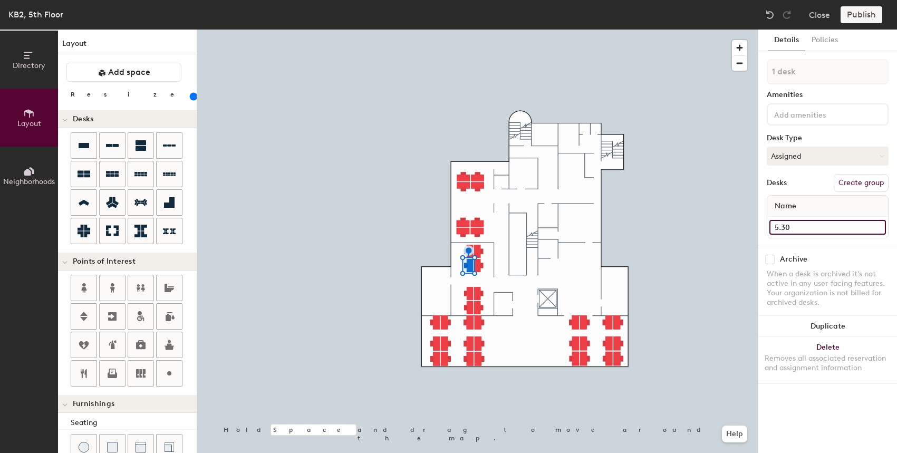
click at [783, 229] on input "5.30" at bounding box center [827, 227] width 117 height 15
click at [793, 227] on input "5.30" at bounding box center [827, 227] width 117 height 15
type input "1"
paste input "5.30"
type input "5.31"
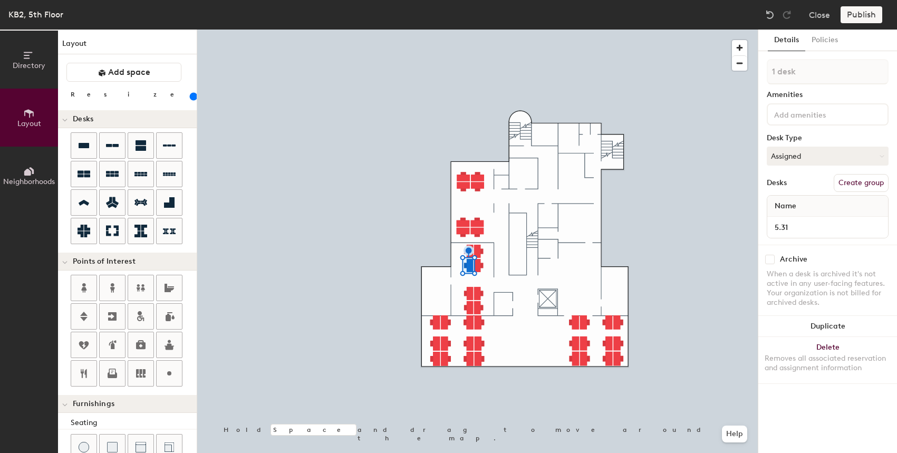
click at [443, 30] on div at bounding box center [477, 30] width 561 height 0
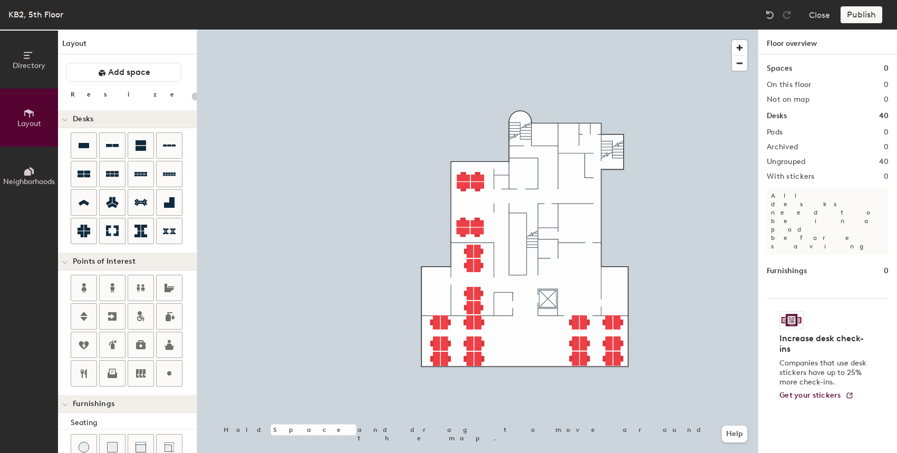
click at [468, 30] on div at bounding box center [477, 30] width 561 height 0
type input "160"
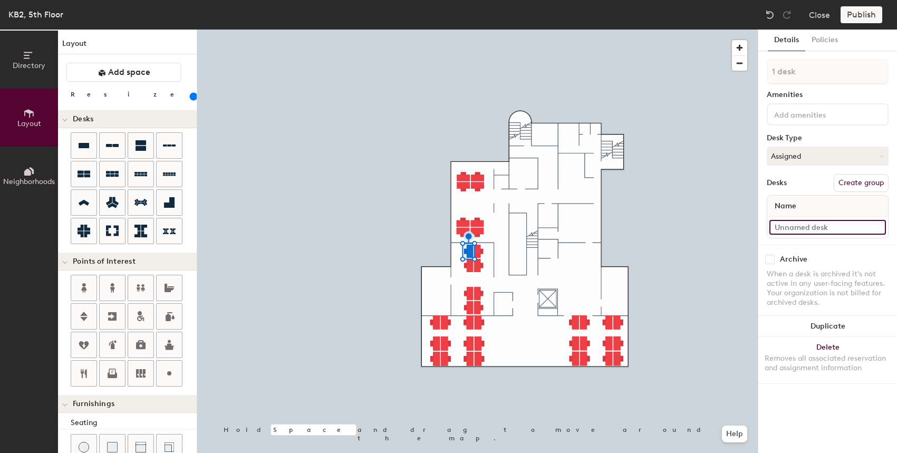
click at [831, 228] on input at bounding box center [827, 227] width 117 height 15
paste input "5.30"
type input "5.32"
click at [552, 30] on div at bounding box center [477, 30] width 561 height 0
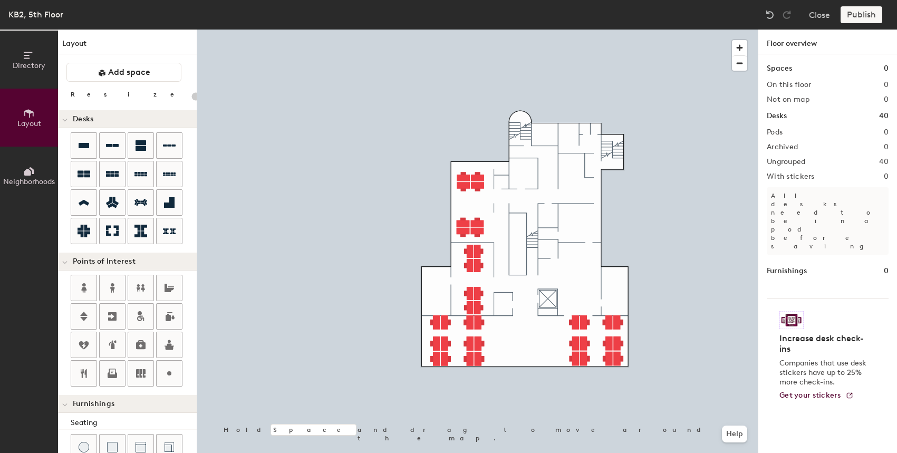
type input "160"
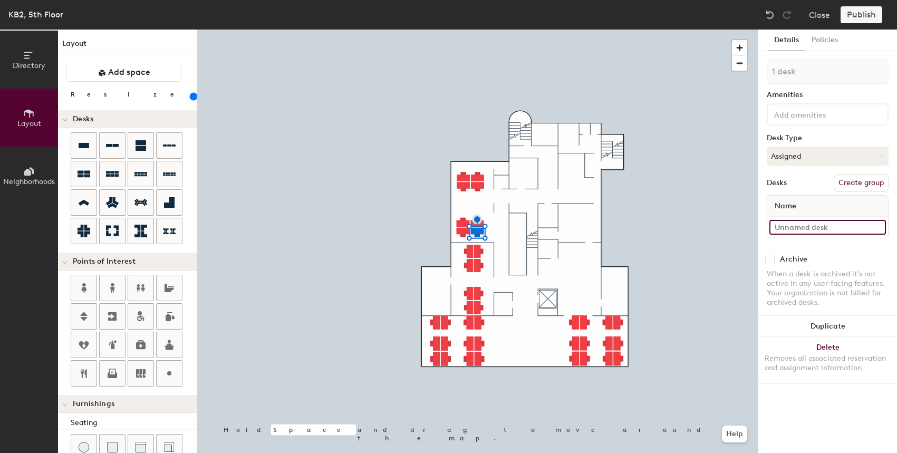
click at [801, 232] on input at bounding box center [827, 227] width 117 height 15
paste input "5.30"
type input "5.33"
click at [807, 226] on input at bounding box center [827, 227] width 117 height 15
paste input "5.30"
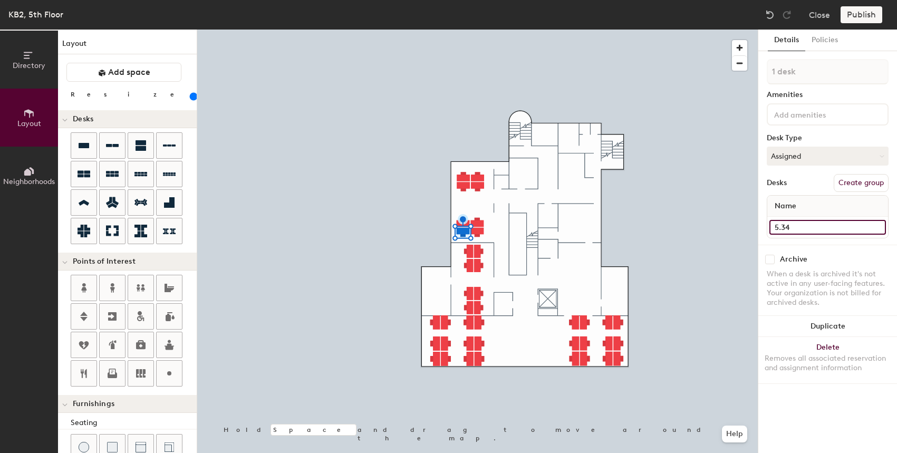
type input "5.34"
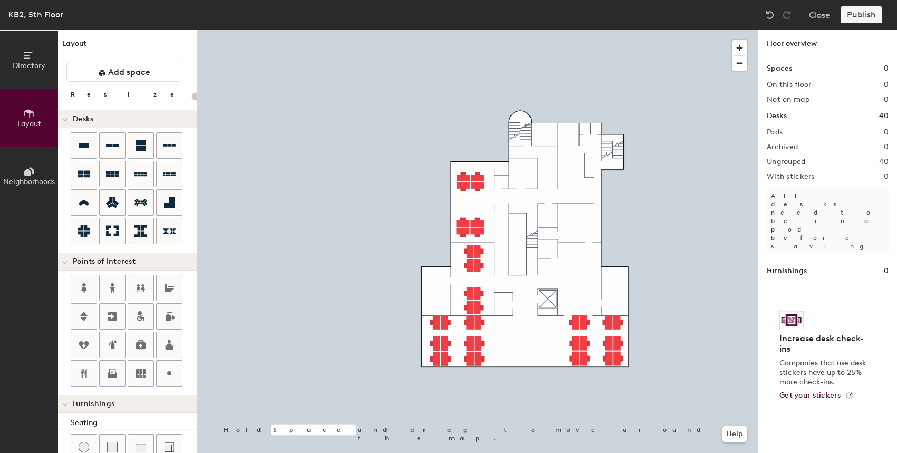
type input "160"
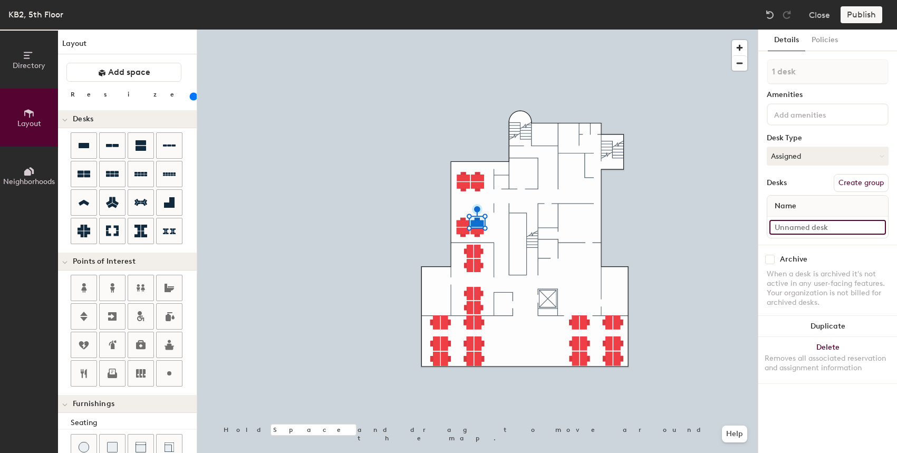
click at [787, 231] on input at bounding box center [827, 227] width 117 height 15
paste input "5.30"
type input "5.35"
click at [461, 30] on div at bounding box center [477, 30] width 561 height 0
click at [803, 229] on input at bounding box center [827, 227] width 117 height 15
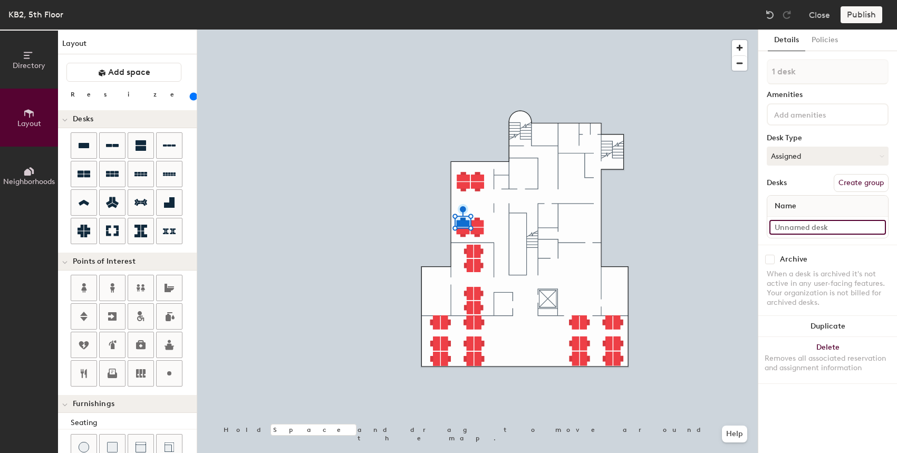
paste input "5.30"
type input "5.36"
click at [475, 30] on div at bounding box center [477, 30] width 561 height 0
click at [830, 227] on input at bounding box center [827, 227] width 117 height 15
paste input "5.30"
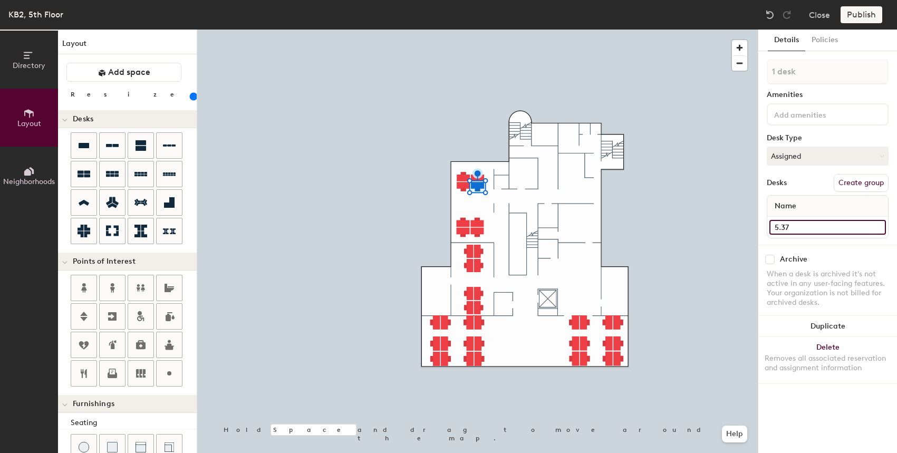
type input "5.37"
click at [461, 30] on div at bounding box center [477, 30] width 561 height 0
click at [805, 228] on input at bounding box center [827, 227] width 117 height 15
paste input "5.30"
type input "5.39"
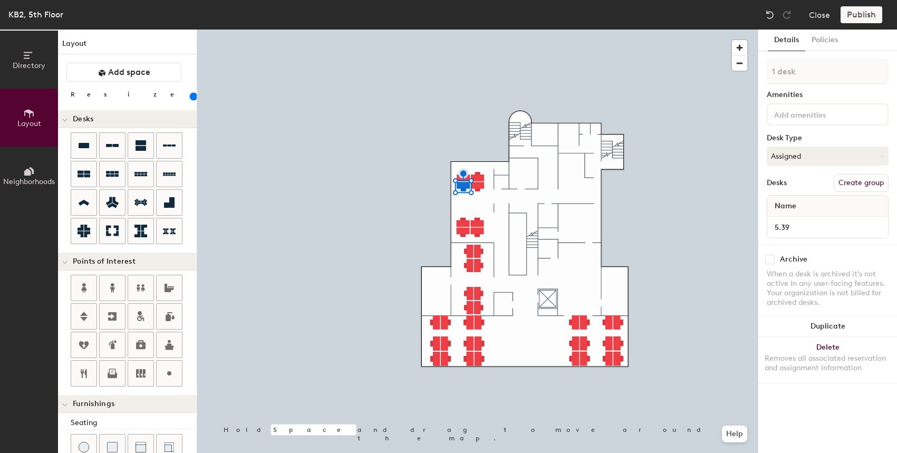
click at [479, 30] on div at bounding box center [477, 30] width 561 height 0
click at [802, 229] on input at bounding box center [827, 227] width 117 height 15
paste input "5.30"
type input "5.39"
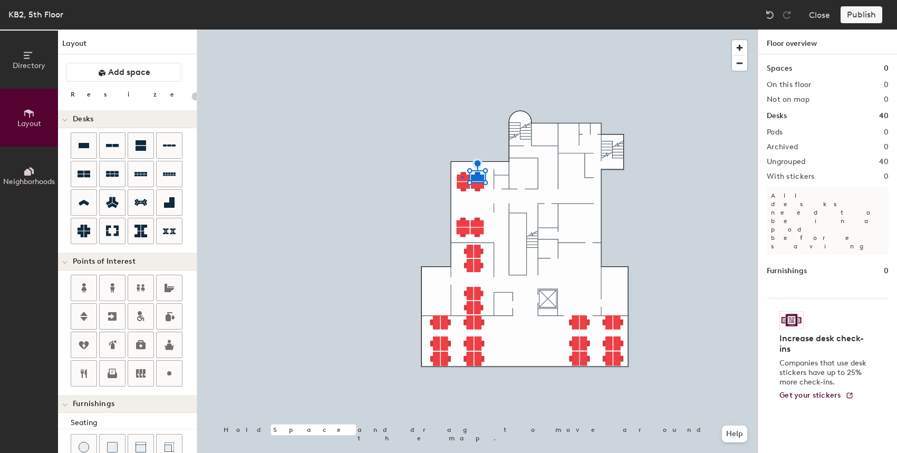
click at [461, 30] on div at bounding box center [477, 30] width 561 height 0
type input "160"
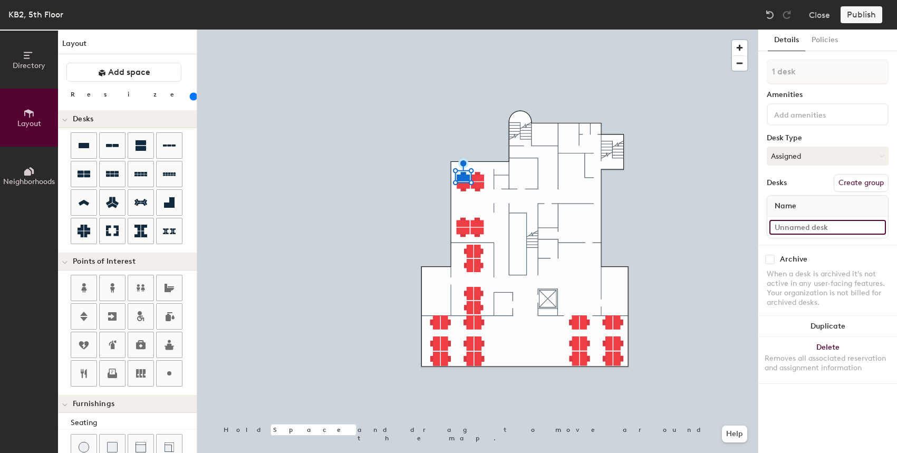
click at [785, 230] on input at bounding box center [827, 227] width 117 height 15
paste input "5.30"
type input "5.40"
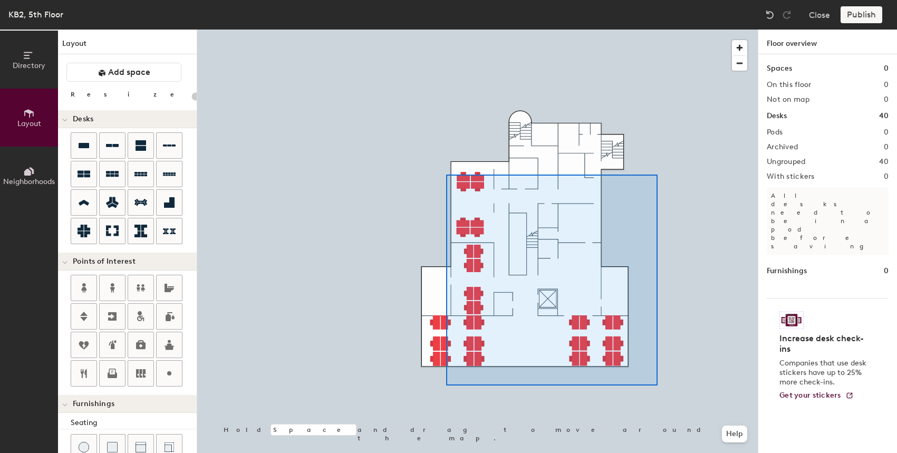
click at [446, 30] on div at bounding box center [477, 30] width 561 height 0
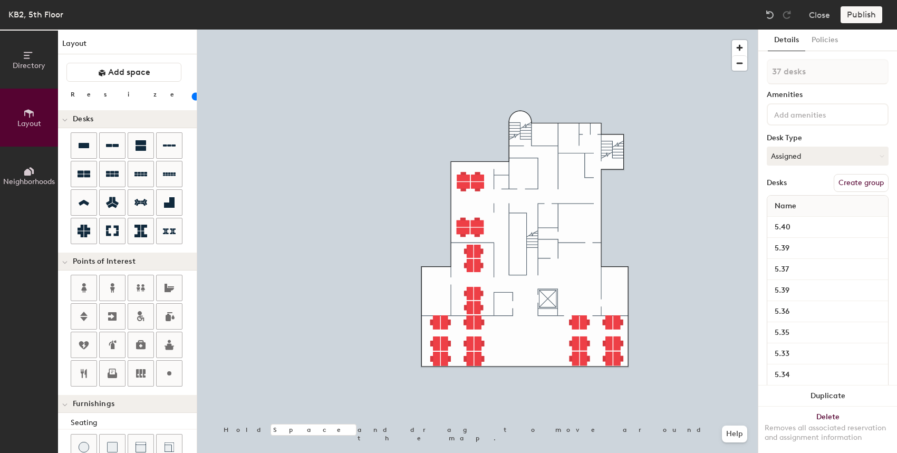
click at [413, 30] on div at bounding box center [477, 30] width 561 height 0
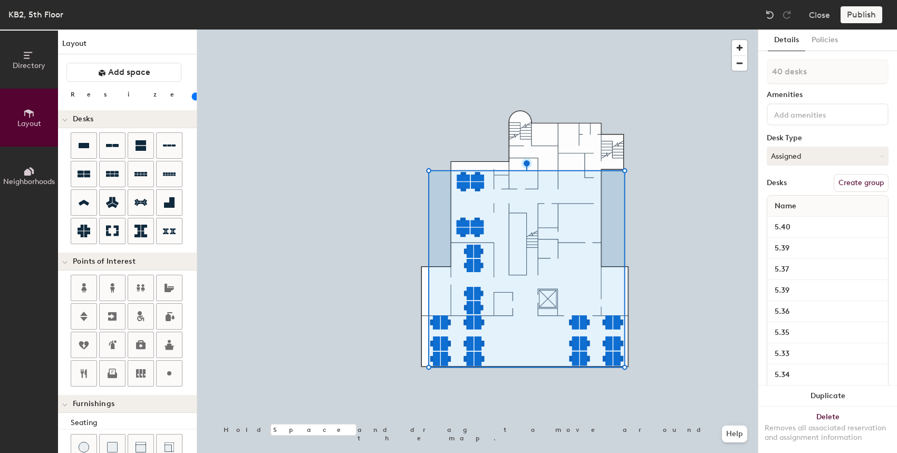
click at [856, 187] on button "Create group" at bounding box center [861, 183] width 55 height 18
click at [807, 78] on input "Pod 1" at bounding box center [828, 71] width 122 height 25
type input "20"
click at [807, 78] on input "Pod 1" at bounding box center [828, 71] width 122 height 25
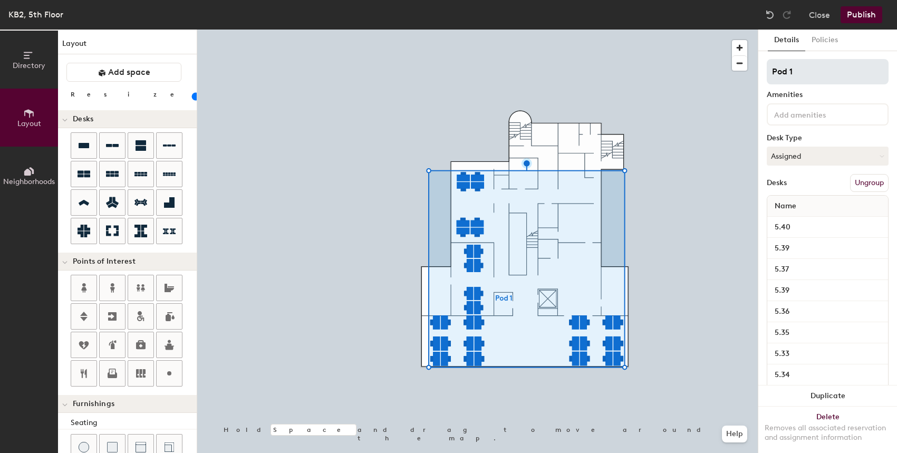
type input "P"
type input "20"
type input "Pla"
type input "20"
type input "Plaf"
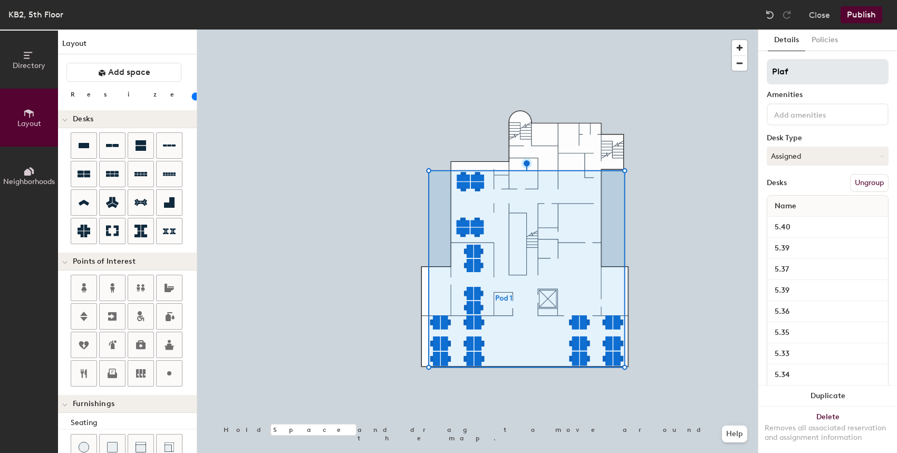
type input "20"
type input "Plaform"
type input "20"
type input "Plaform"
click at [865, 16] on button "Publish" at bounding box center [862, 14] width 42 height 17
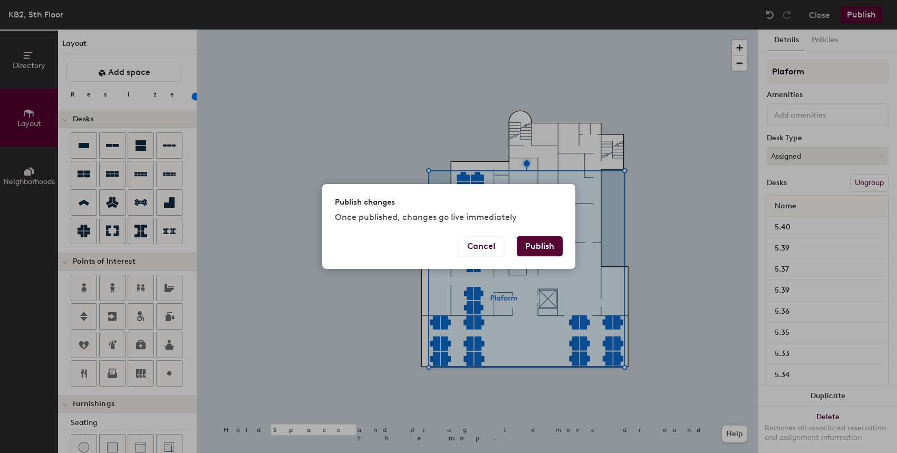
click at [540, 243] on button "Publish" at bounding box center [540, 246] width 46 height 20
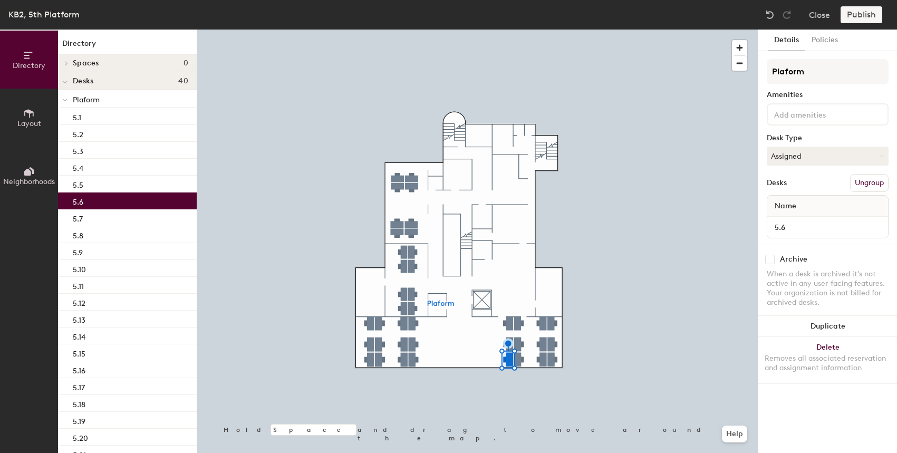
click at [536, 30] on div at bounding box center [477, 30] width 561 height 0
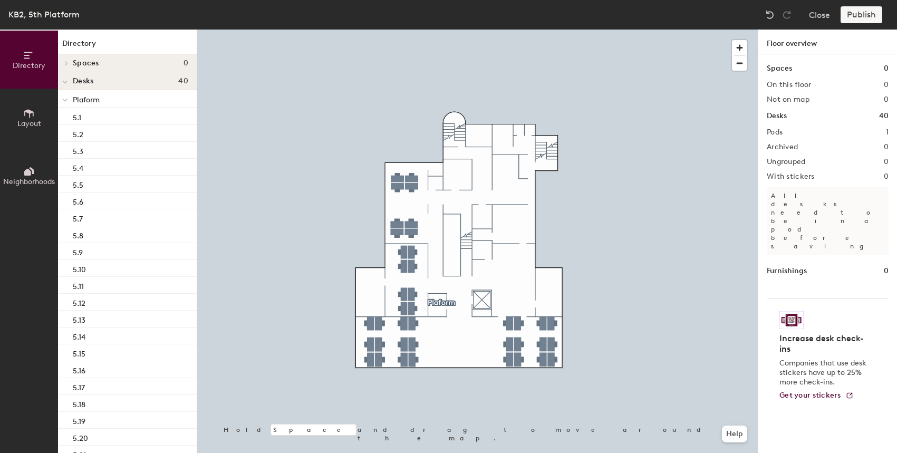
click at [506, 30] on div at bounding box center [477, 30] width 561 height 0
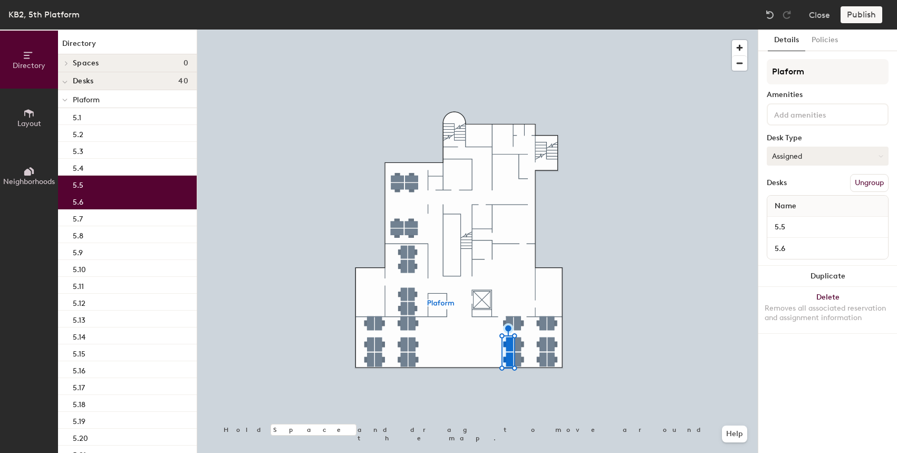
click at [811, 159] on button "Assigned" at bounding box center [828, 156] width 122 height 19
click at [588, 30] on div at bounding box center [477, 30] width 561 height 0
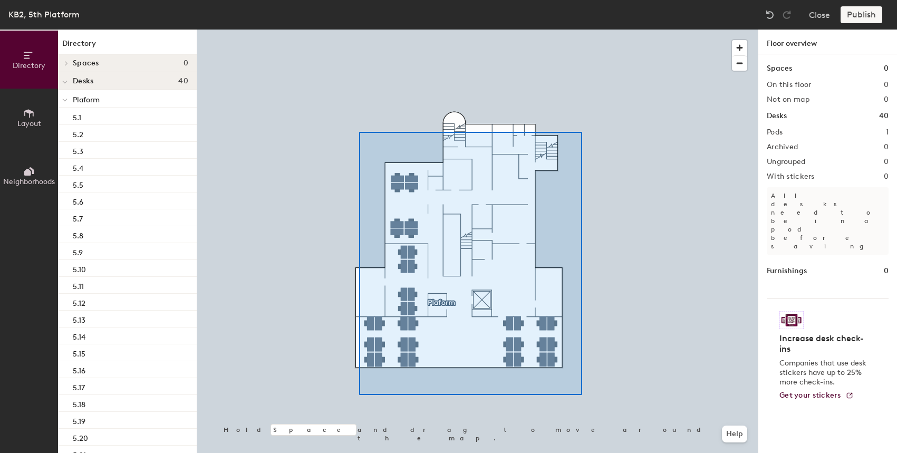
click at [359, 30] on div at bounding box center [477, 30] width 561 height 0
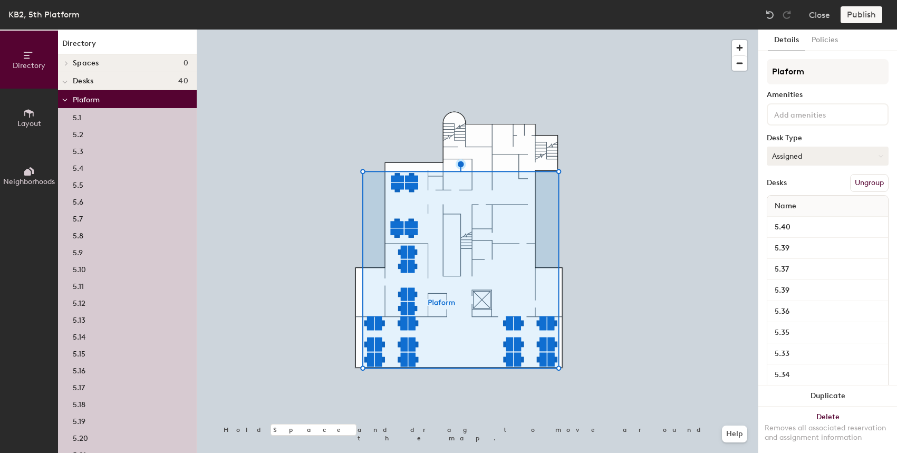
click at [792, 161] on button "Assigned" at bounding box center [828, 156] width 122 height 19
click at [795, 219] on div "Hoteled" at bounding box center [819, 221] width 105 height 16
click at [688, 30] on div at bounding box center [477, 30] width 561 height 0
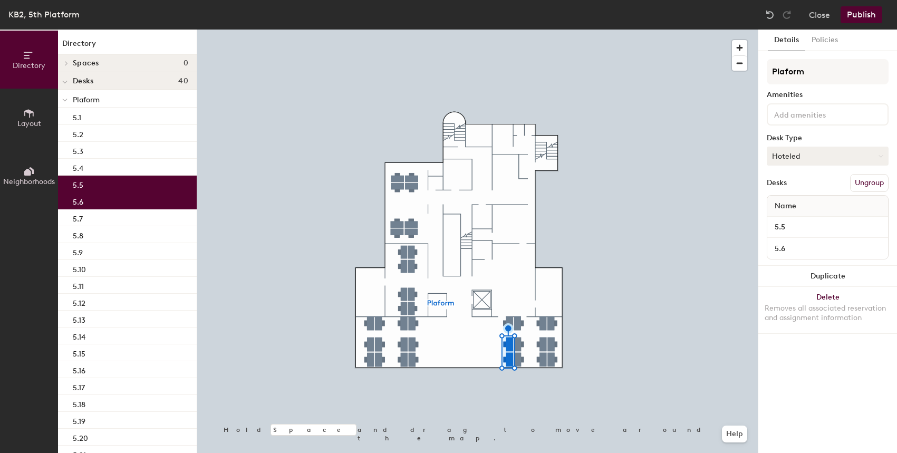
click at [805, 152] on button "Hoteled" at bounding box center [828, 156] width 122 height 19
click at [796, 191] on div "Assigned" at bounding box center [819, 189] width 105 height 16
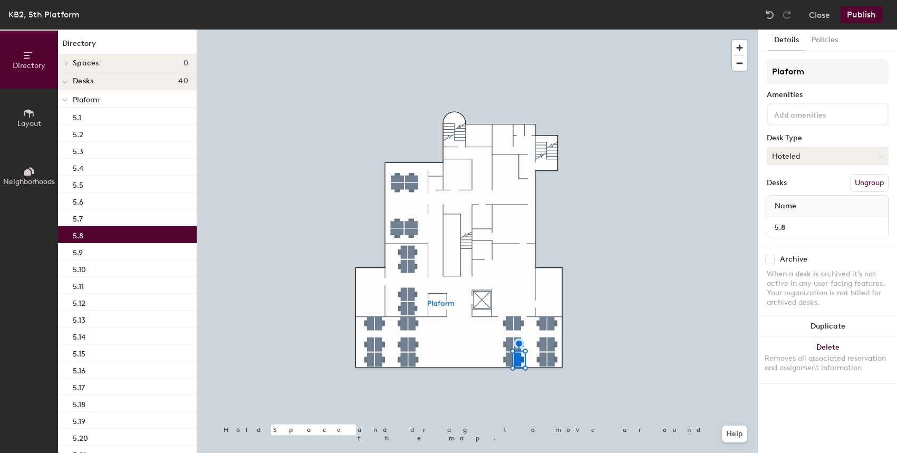
click at [850, 149] on button "Hoteled" at bounding box center [828, 156] width 122 height 19
click at [807, 191] on div "Assigned" at bounding box center [819, 189] width 105 height 16
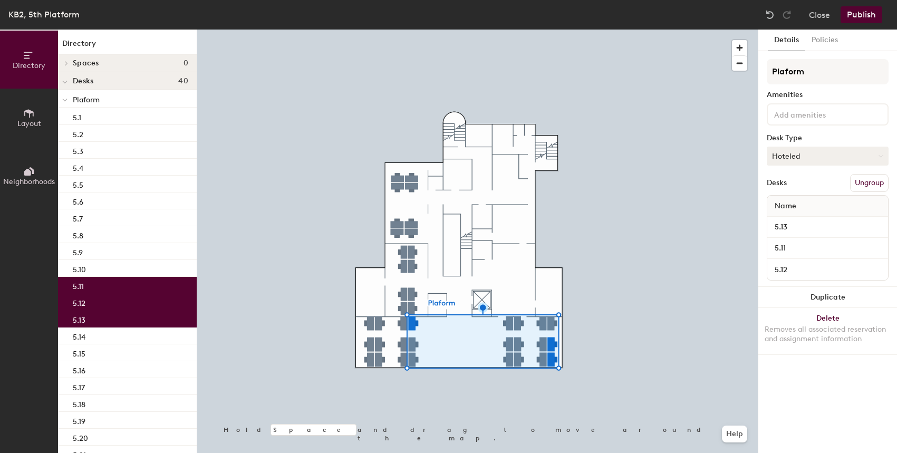
click at [835, 159] on button "Hoteled" at bounding box center [828, 156] width 122 height 19
click at [815, 187] on div "Assigned" at bounding box center [819, 189] width 105 height 16
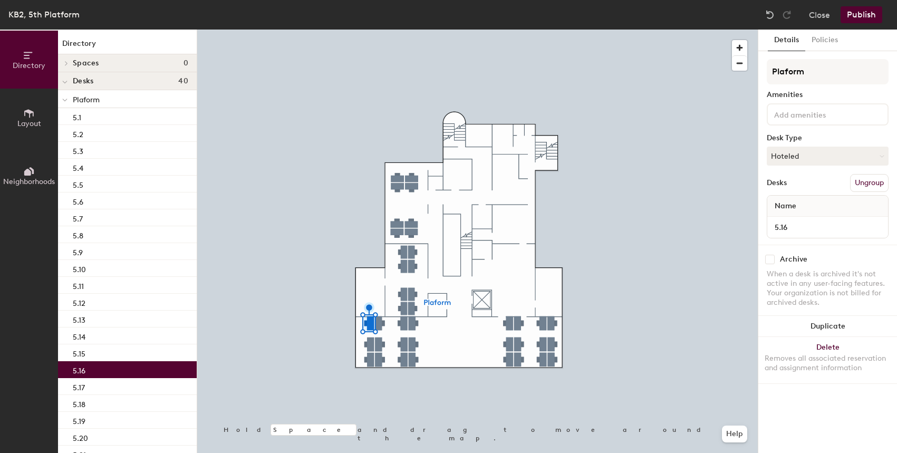
click at [813, 146] on div "Plaform Amenities Desk Type Hoteled Desks Ungroup Name 5.16" at bounding box center [828, 152] width 122 height 186
click at [807, 151] on button "Hoteled" at bounding box center [828, 156] width 122 height 19
click at [797, 189] on div "Assigned" at bounding box center [819, 189] width 105 height 16
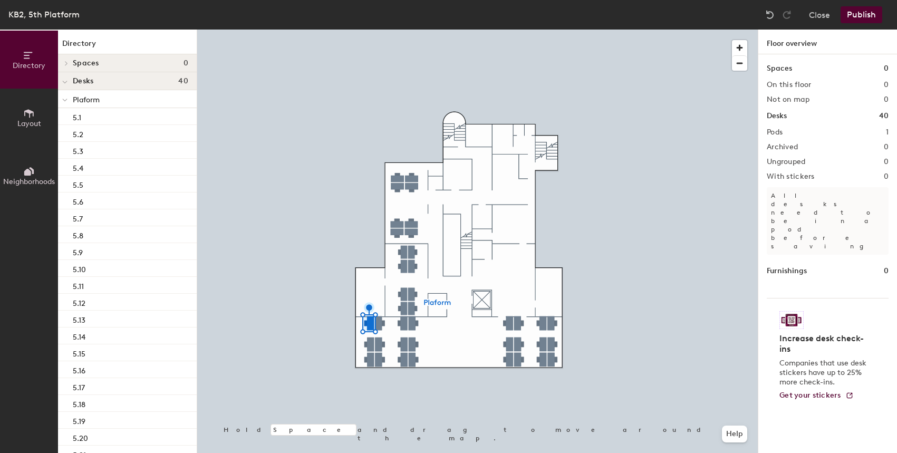
click at [413, 30] on div at bounding box center [477, 30] width 561 height 0
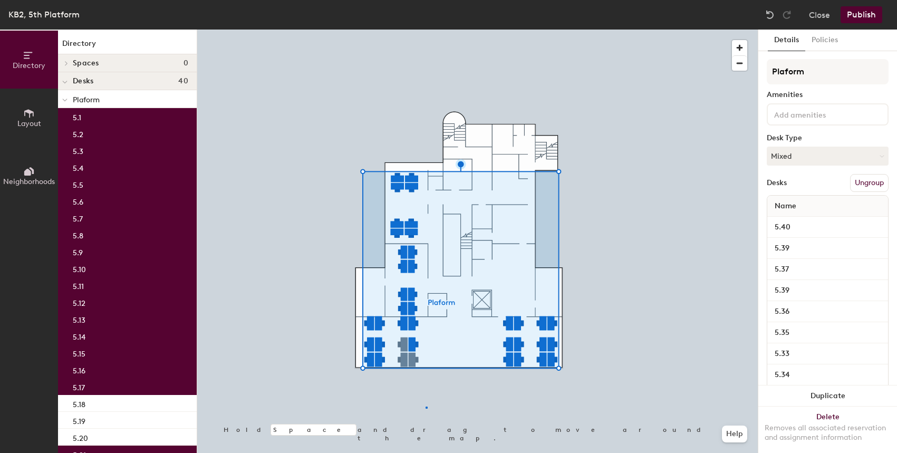
click at [426, 30] on div at bounding box center [477, 30] width 561 height 0
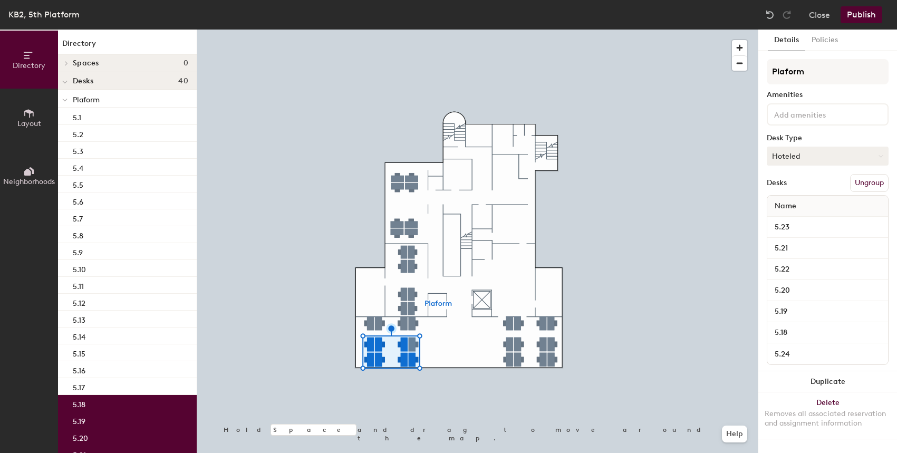
click at [788, 151] on button "Hoteled" at bounding box center [828, 156] width 122 height 19
click at [794, 190] on div "Assigned" at bounding box center [819, 189] width 105 height 16
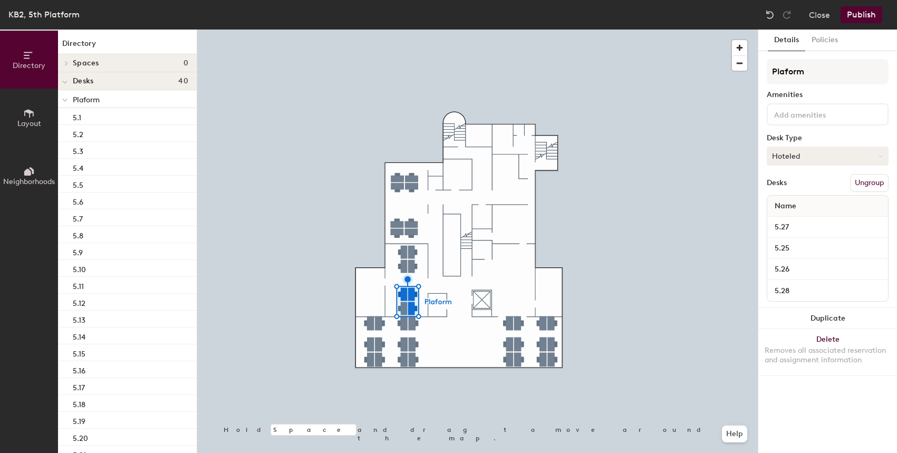
click at [774, 159] on button "Hoteled" at bounding box center [828, 156] width 122 height 19
click at [776, 185] on div "Assigned" at bounding box center [819, 189] width 105 height 16
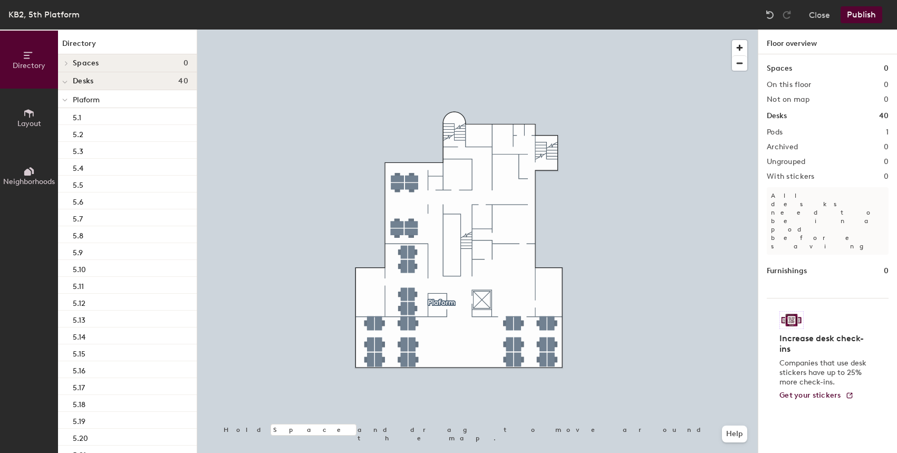
click at [864, 18] on button "Publish" at bounding box center [862, 14] width 42 height 17
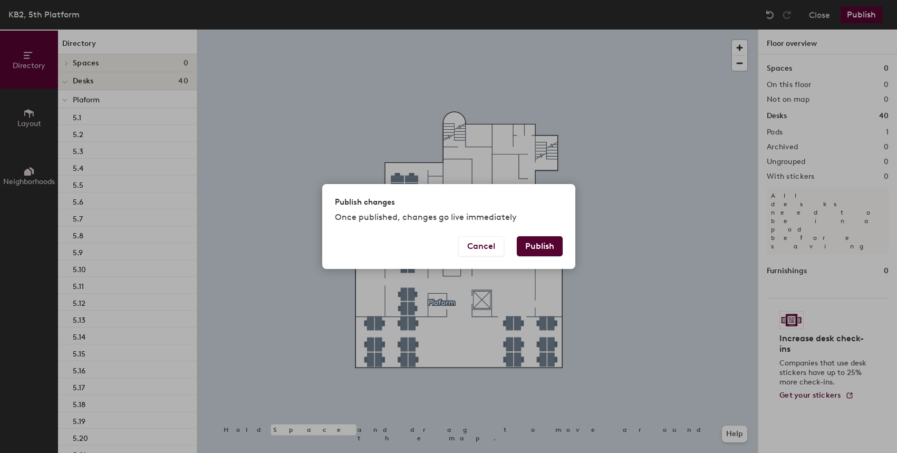
click at [528, 245] on button "Publish" at bounding box center [540, 246] width 46 height 20
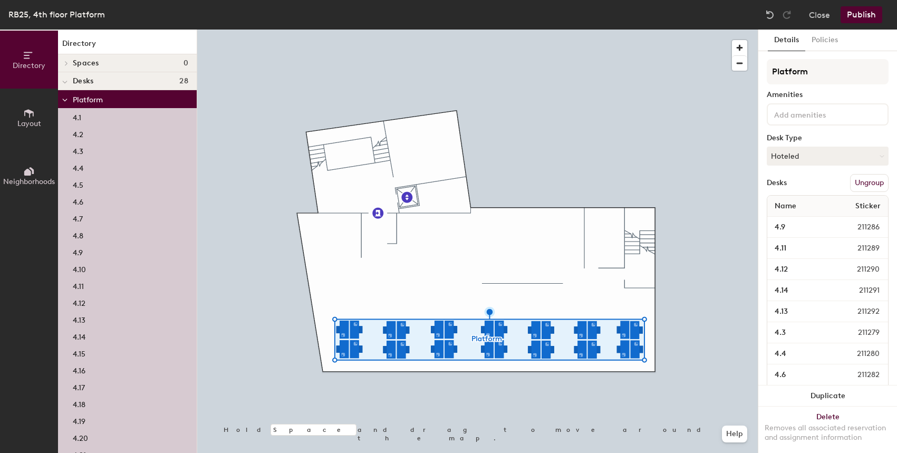
click at [872, 182] on button "Ungroup" at bounding box center [869, 183] width 38 height 18
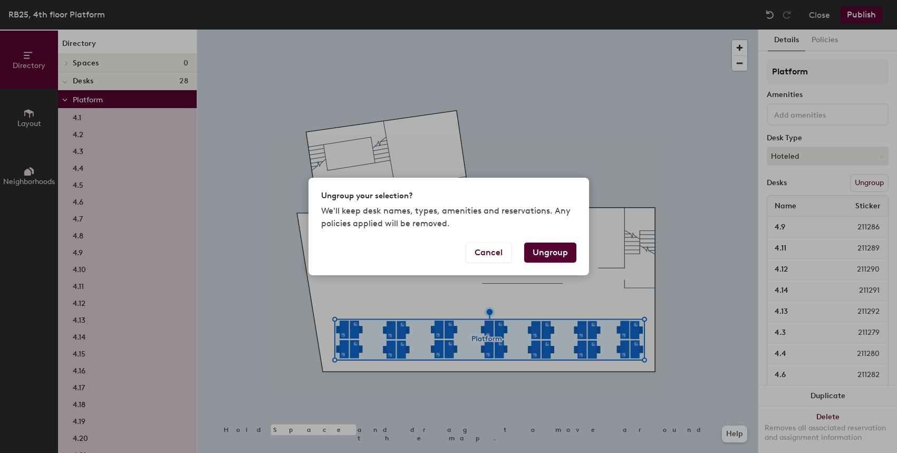
click at [541, 249] on button "Ungroup" at bounding box center [550, 253] width 52 height 20
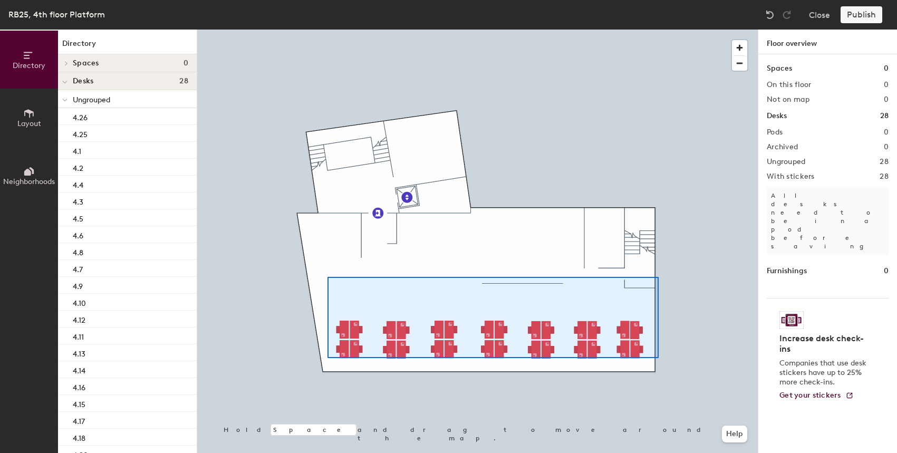
click at [656, 30] on div at bounding box center [477, 30] width 561 height 0
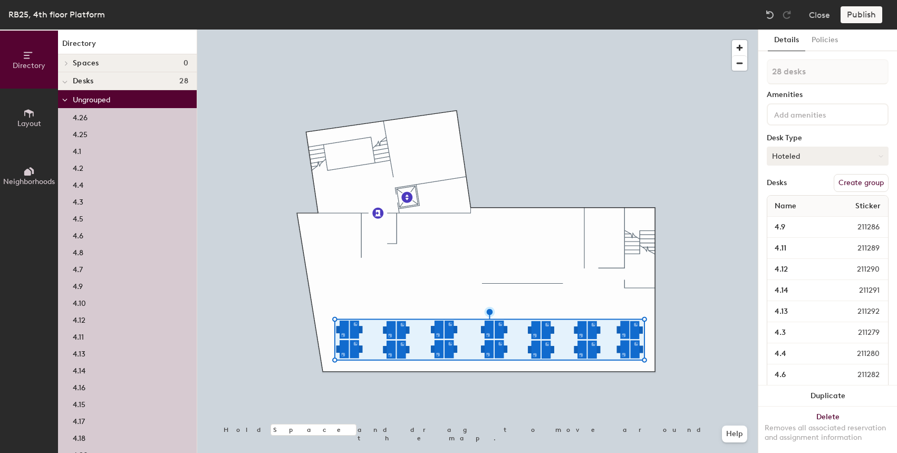
click at [808, 155] on button "Hoteled" at bounding box center [828, 156] width 122 height 19
click at [804, 224] on div "Hoteled" at bounding box center [819, 221] width 105 height 16
click at [859, 184] on button "Create group" at bounding box center [861, 183] width 55 height 18
click at [794, 73] on input "Pod 1" at bounding box center [828, 71] width 122 height 25
click at [793, 73] on input "Pod 1" at bounding box center [828, 71] width 122 height 25
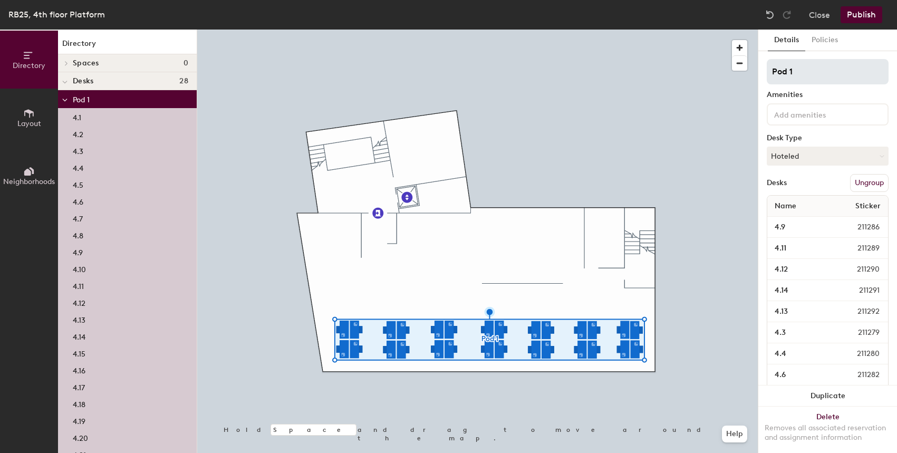
click at [793, 73] on input "Pod 1" at bounding box center [828, 71] width 122 height 25
type input "p"
type input "Plaform"
click at [859, 18] on button "Publish" at bounding box center [862, 14] width 42 height 17
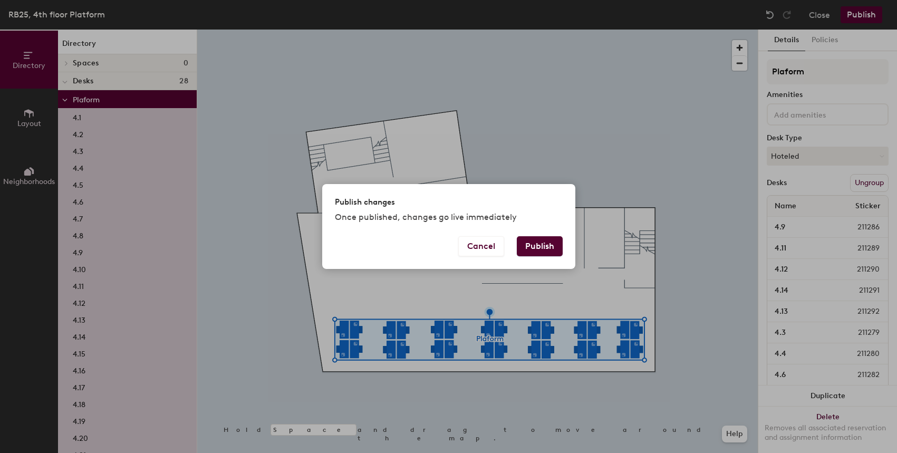
click at [551, 246] on button "Publish" at bounding box center [540, 246] width 46 height 20
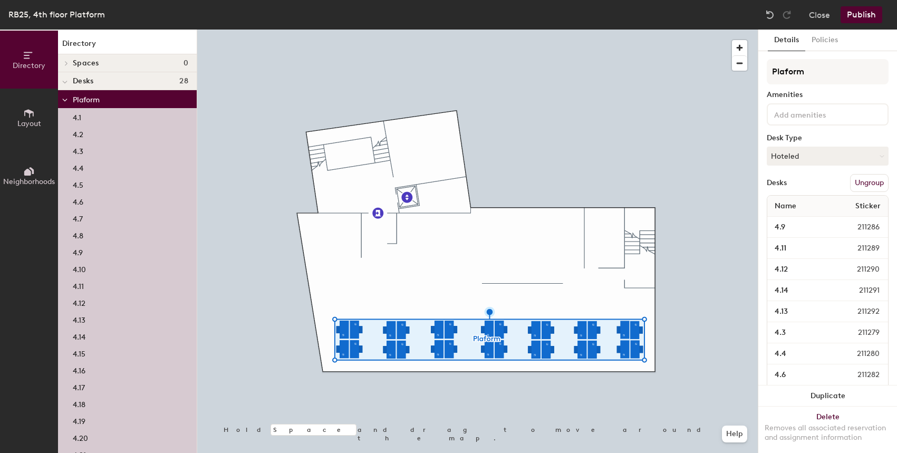
click at [867, 184] on button "Ungroup" at bounding box center [869, 183] width 38 height 18
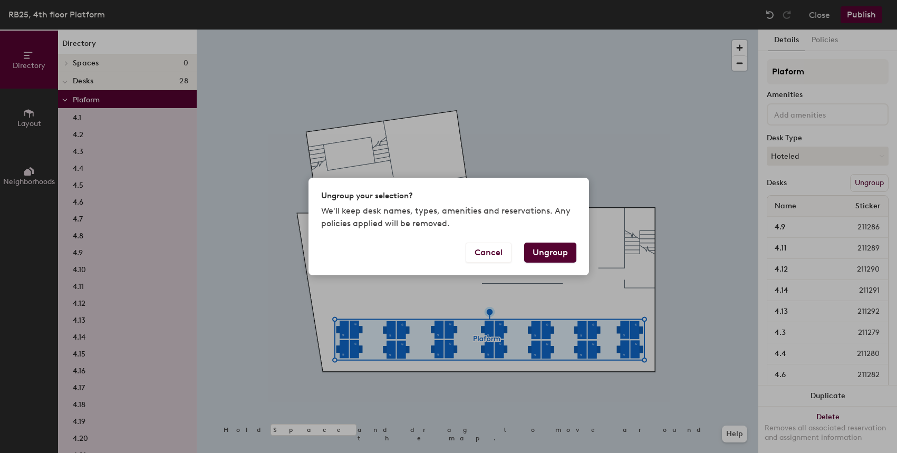
click at [534, 252] on button "Ungroup" at bounding box center [550, 253] width 52 height 20
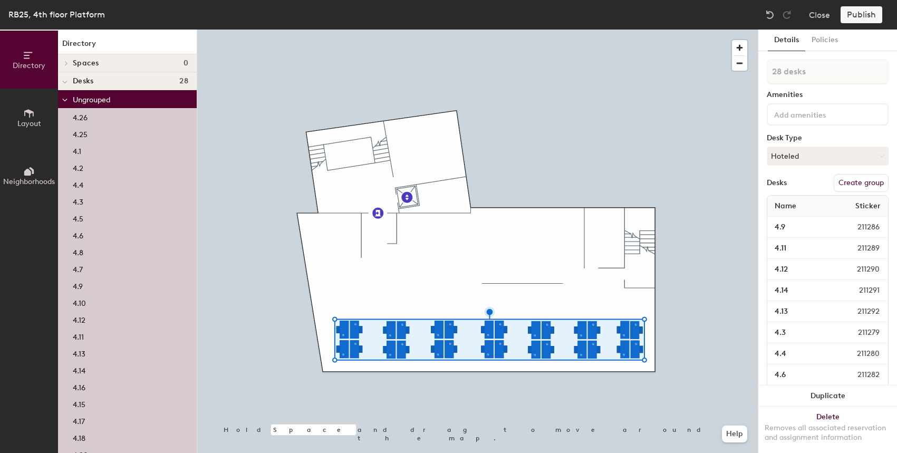
click at [855, 185] on button "Create group" at bounding box center [861, 183] width 55 height 18
click at [798, 75] on input "Pod 1" at bounding box center [828, 71] width 122 height 25
click at [796, 75] on input "Pod 1" at bounding box center [828, 71] width 122 height 25
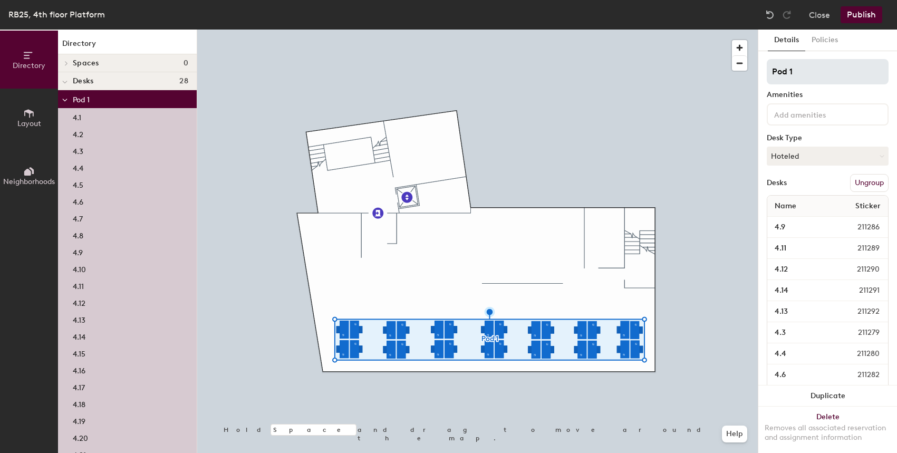
click at [796, 75] on input "Pod 1" at bounding box center [828, 71] width 122 height 25
type input "Platform"
click at [858, 14] on button "Publish" at bounding box center [862, 14] width 42 height 17
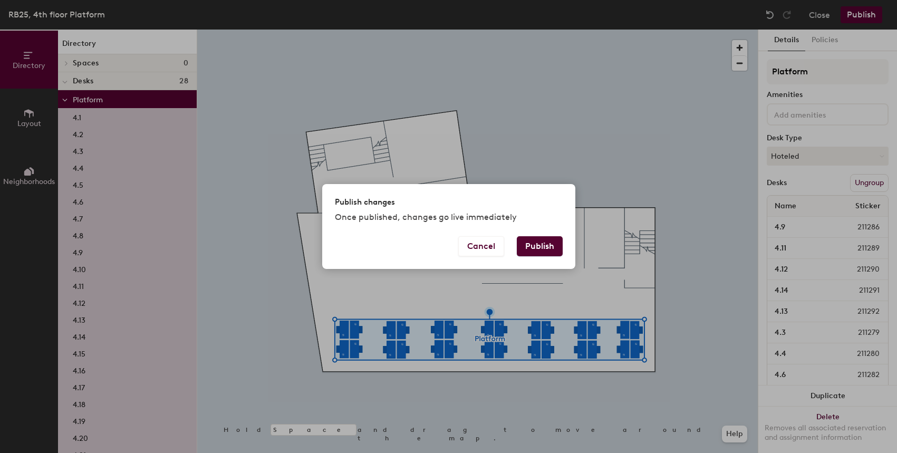
click at [540, 244] on button "Publish" at bounding box center [540, 246] width 46 height 20
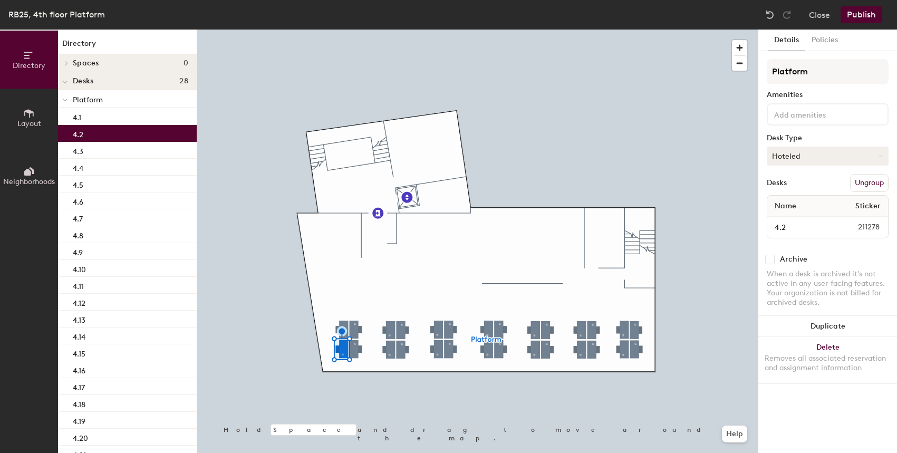
click at [814, 158] on button "Hoteled" at bounding box center [828, 156] width 122 height 19
click at [801, 189] on div "Assigned" at bounding box center [819, 189] width 105 height 16
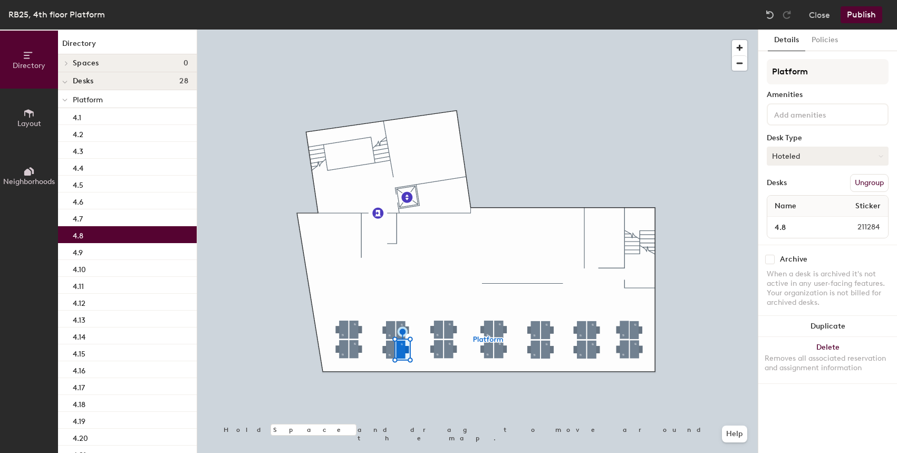
click at [802, 155] on button "Hoteled" at bounding box center [828, 156] width 122 height 19
drag, startPoint x: 806, startPoint y: 190, endPoint x: 800, endPoint y: 192, distance: 6.5
click at [806, 191] on div "Assigned" at bounding box center [819, 189] width 105 height 16
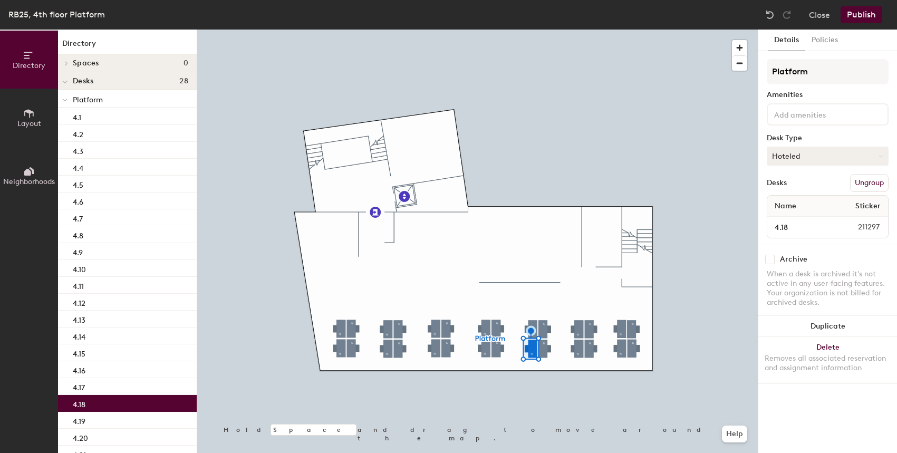
click at [800, 160] on button "Hoteled" at bounding box center [828, 156] width 122 height 19
drag, startPoint x: 802, startPoint y: 189, endPoint x: 758, endPoint y: 207, distance: 47.8
click at [802, 189] on div "Assigned" at bounding box center [819, 189] width 105 height 16
click at [555, 30] on div at bounding box center [477, 30] width 561 height 0
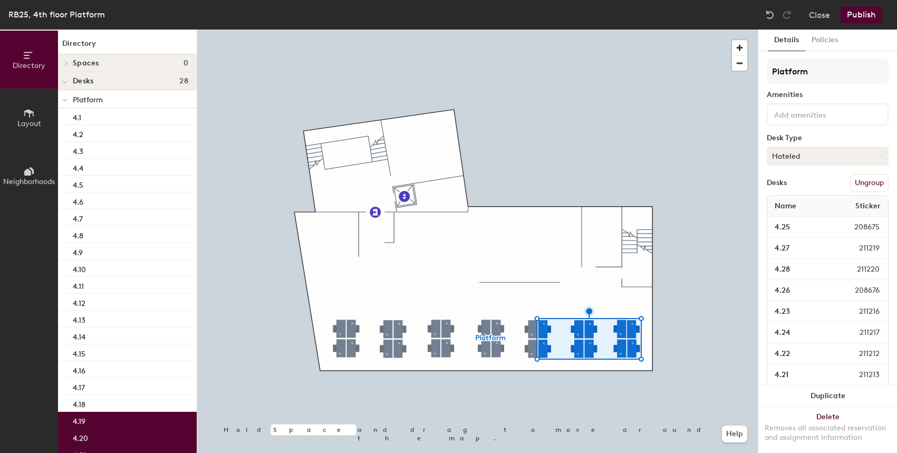
click at [799, 156] on button "Hoteled" at bounding box center [828, 156] width 122 height 19
click at [799, 189] on div "Assigned" at bounding box center [819, 189] width 105 height 16
click at [866, 14] on button "Publish" at bounding box center [862, 14] width 42 height 17
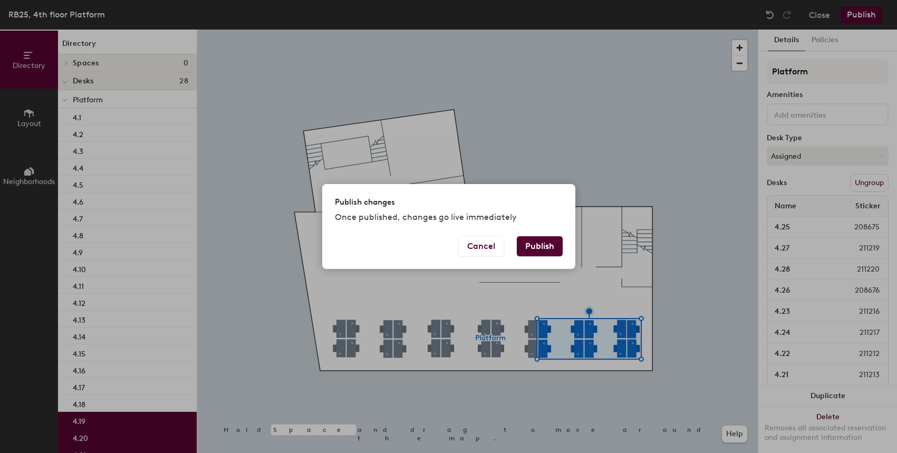
click at [551, 238] on button "Publish" at bounding box center [540, 246] width 46 height 20
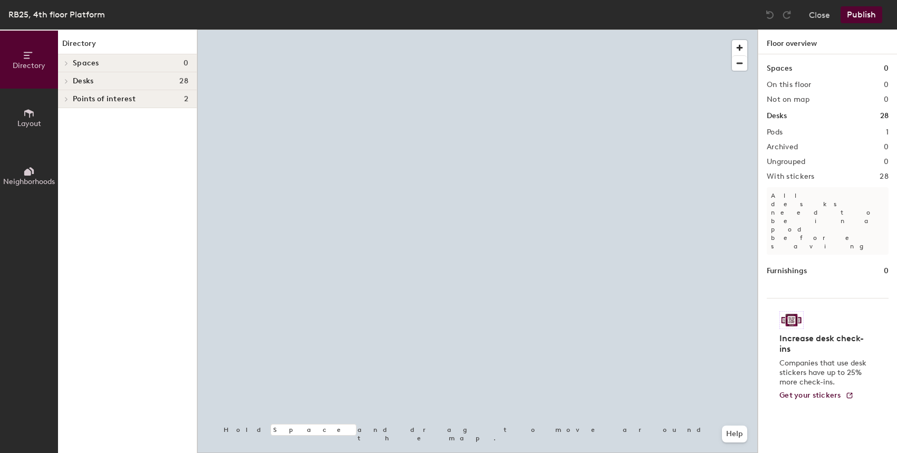
click at [392, 30] on div at bounding box center [477, 30] width 561 height 0
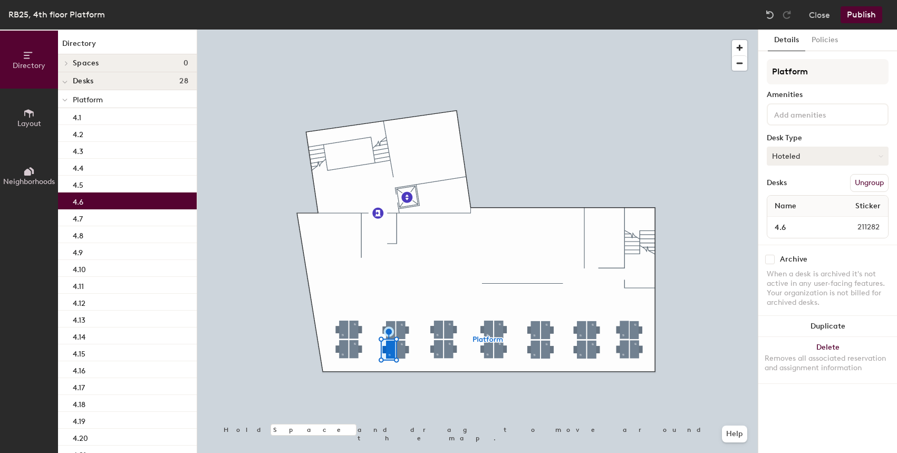
drag, startPoint x: 843, startPoint y: 147, endPoint x: 837, endPoint y: 151, distance: 6.8
click at [842, 148] on button "Hoteled" at bounding box center [828, 156] width 122 height 19
drag, startPoint x: 810, startPoint y: 188, endPoint x: 827, endPoint y: 162, distance: 30.7
click at [811, 188] on div "Assigned" at bounding box center [819, 189] width 105 height 16
click at [864, 21] on button "Publish" at bounding box center [862, 14] width 42 height 17
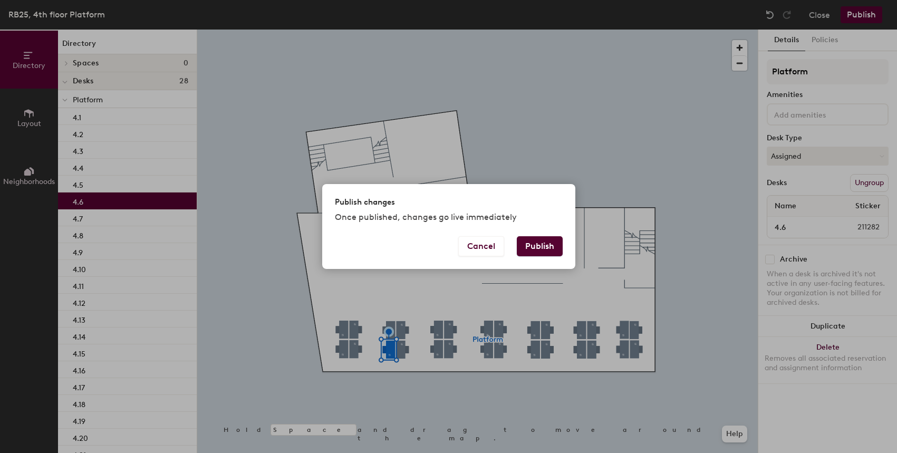
click at [551, 239] on button "Publish" at bounding box center [540, 246] width 46 height 20
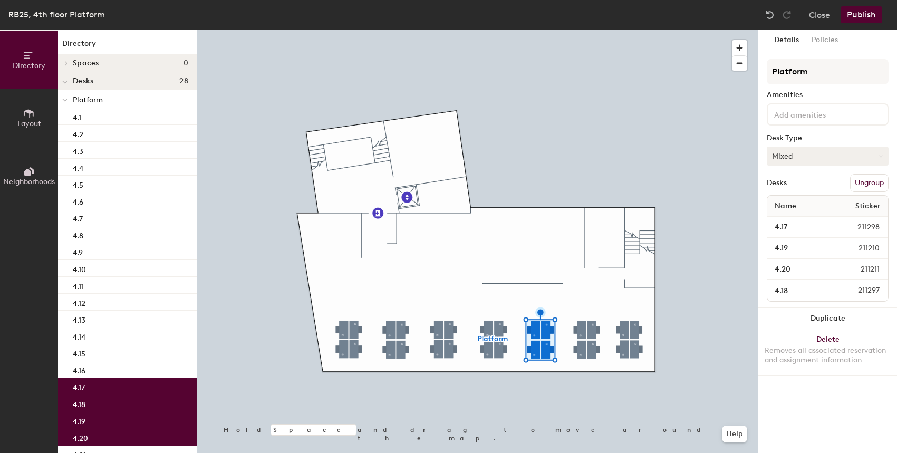
click at [824, 161] on button "Mixed" at bounding box center [828, 156] width 122 height 19
click at [802, 220] on div "Hoteled" at bounding box center [819, 221] width 105 height 16
click at [859, 12] on button "Publish" at bounding box center [862, 14] width 42 height 17
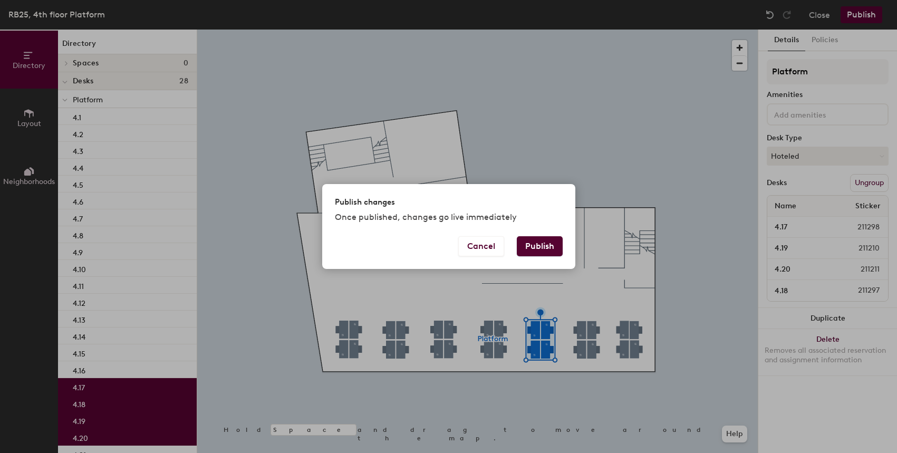
click at [537, 248] on button "Publish" at bounding box center [540, 246] width 46 height 20
